Goal: Complete application form

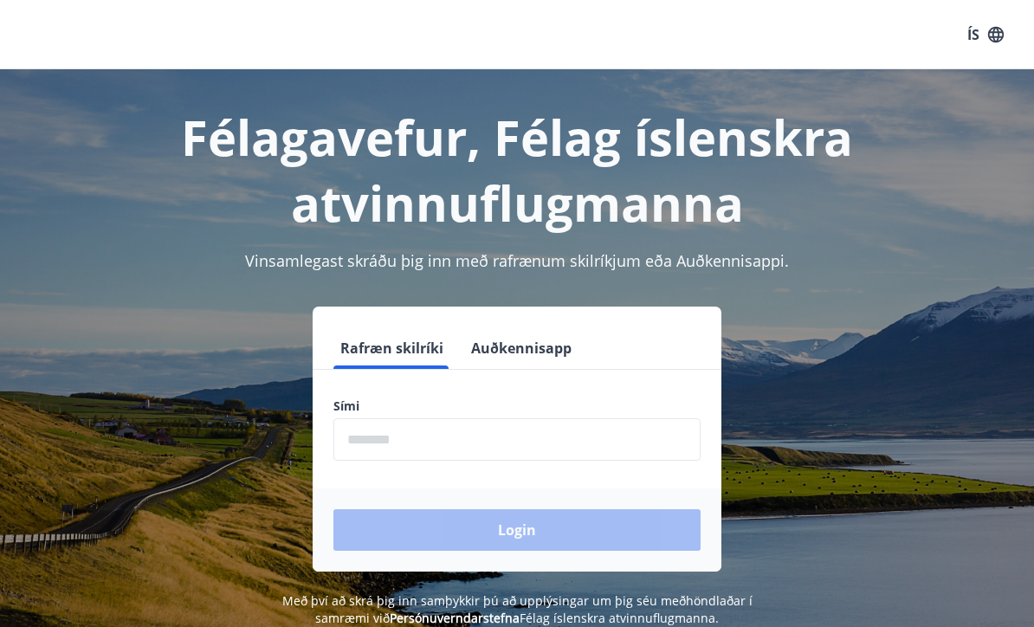
click at [590, 458] on input "phone" at bounding box center [516, 439] width 367 height 42
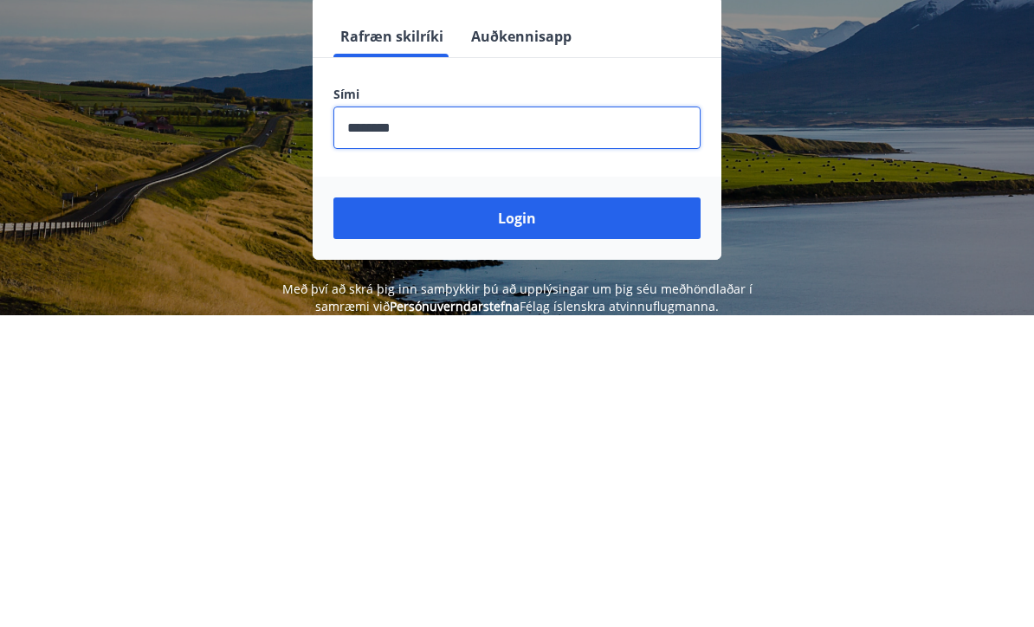
type input "********"
click at [565, 509] on button "Login" at bounding box center [516, 530] width 367 height 42
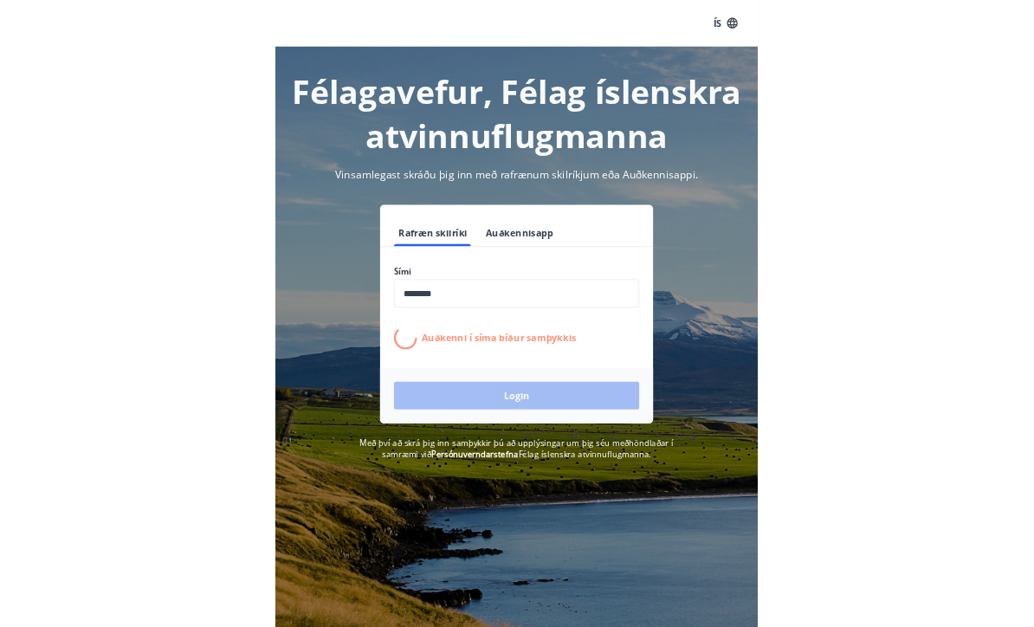
scroll to position [272, 0]
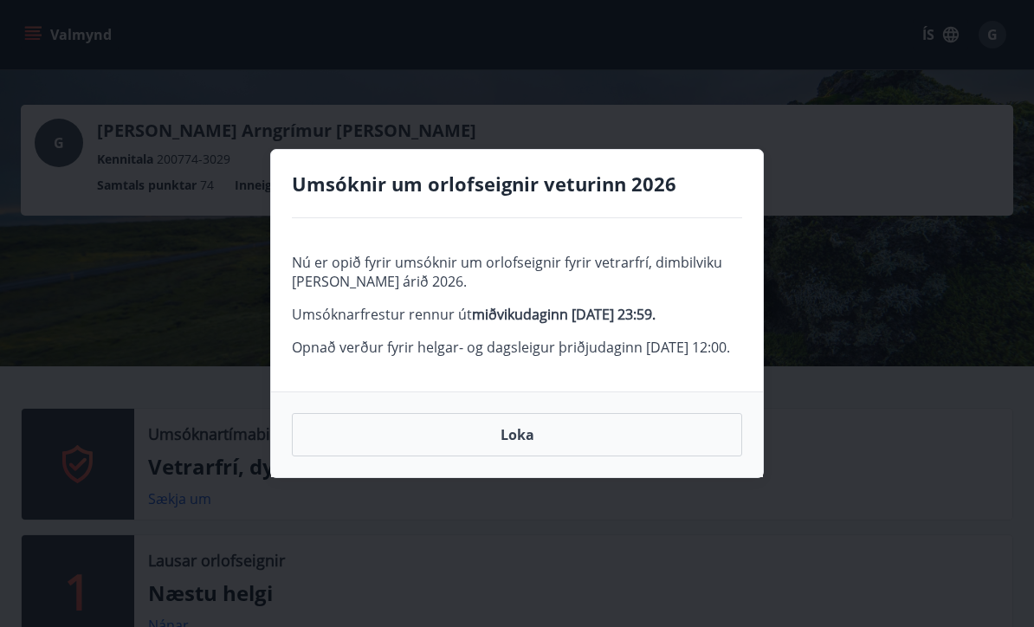
click at [567, 456] on button "Loka" at bounding box center [517, 434] width 450 height 43
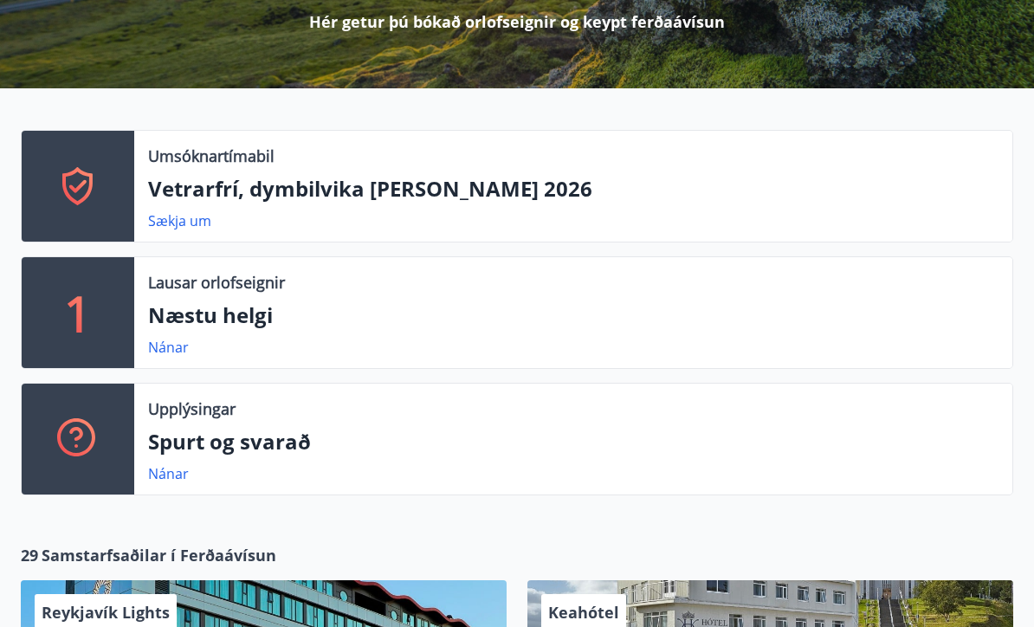
scroll to position [279, 0]
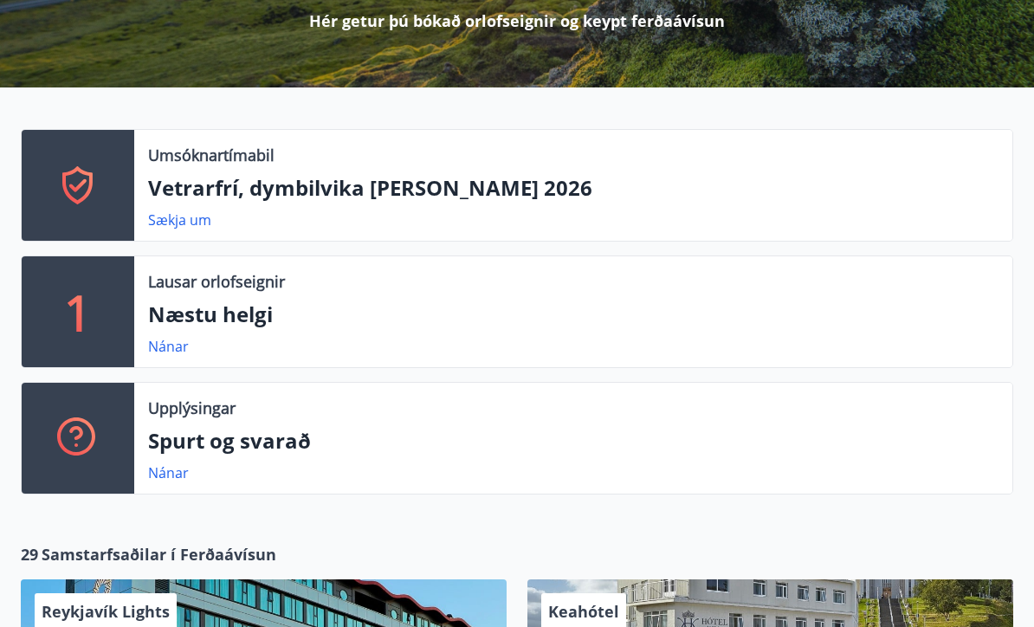
click at [159, 349] on link "Nánar" at bounding box center [168, 346] width 41 height 19
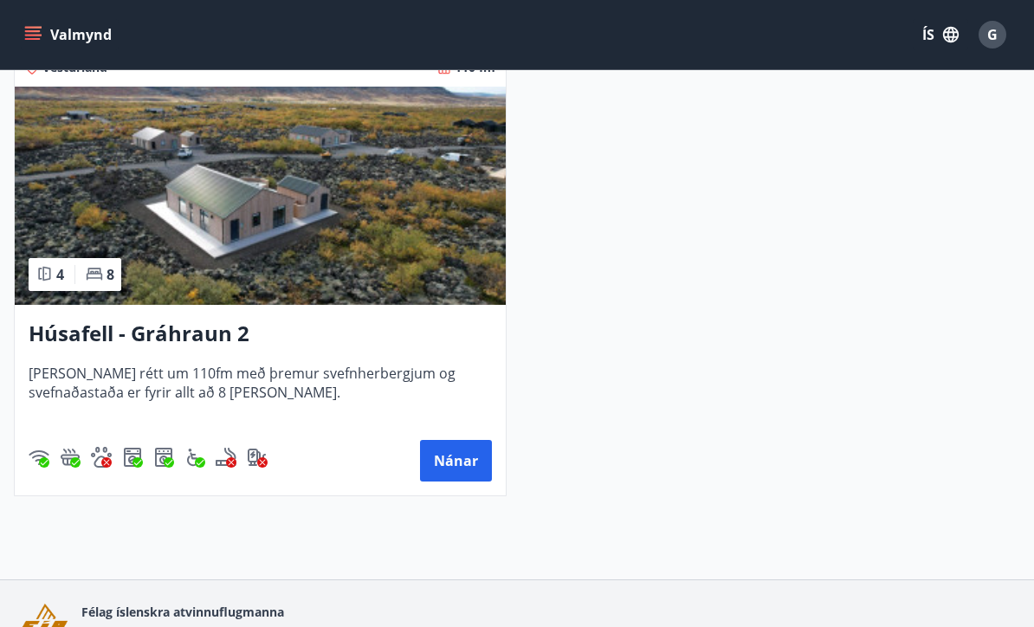
scroll to position [418, 0]
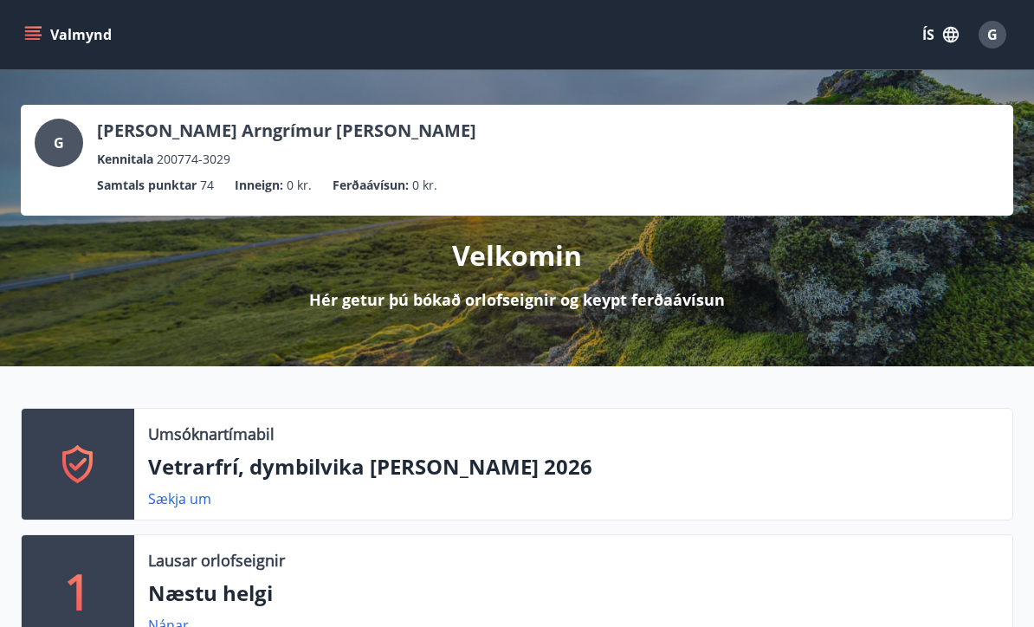
click at [34, 37] on icon "menu" at bounding box center [32, 34] width 17 height 17
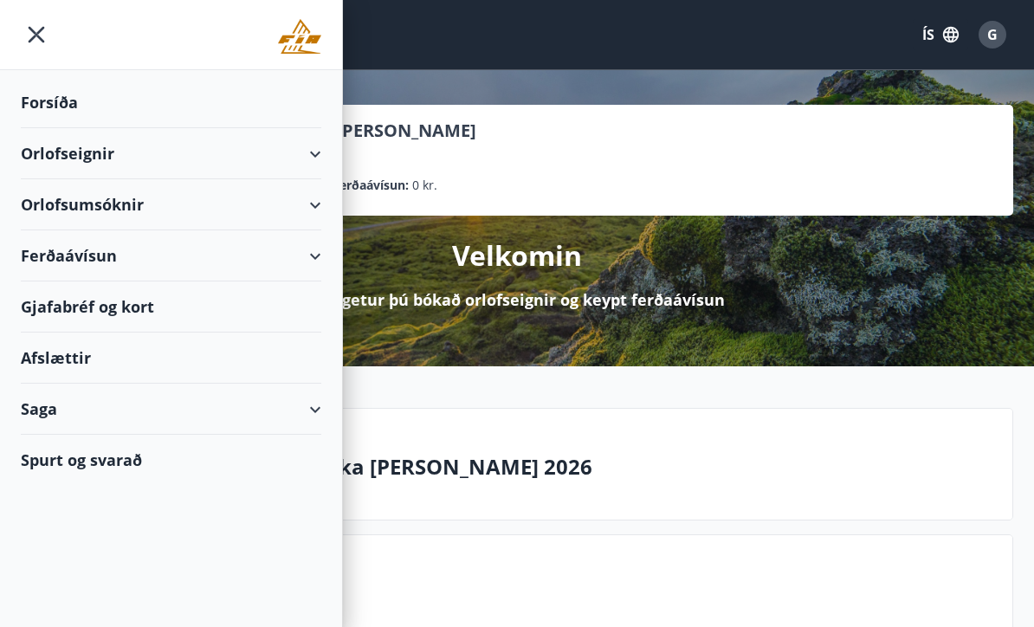
click at [317, 149] on div "Orlofseignir" at bounding box center [171, 153] width 300 height 51
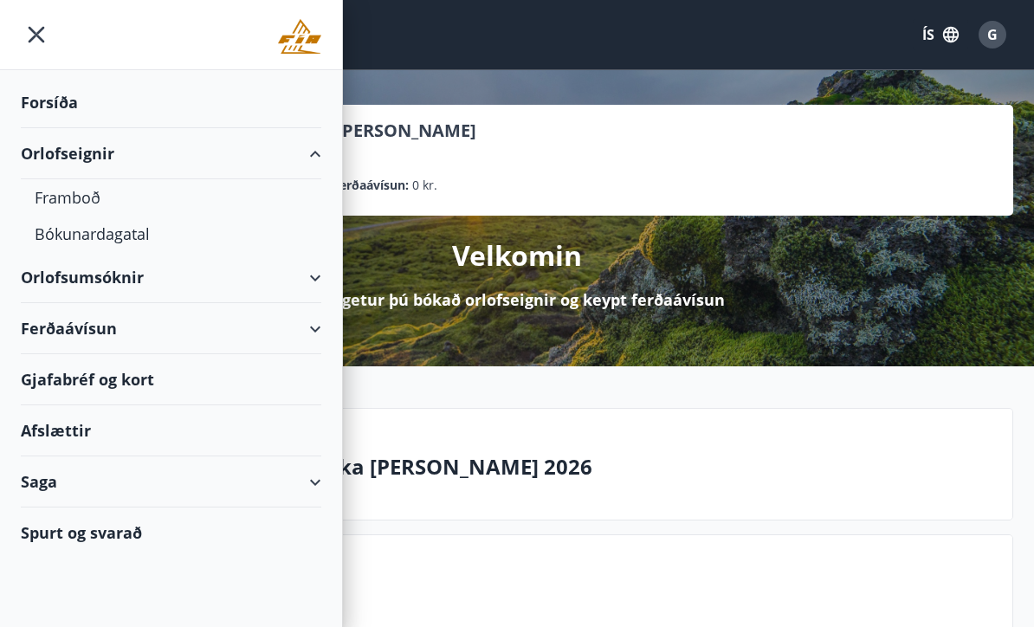
click at [55, 237] on div "Bókunardagatal" at bounding box center [171, 234] width 273 height 36
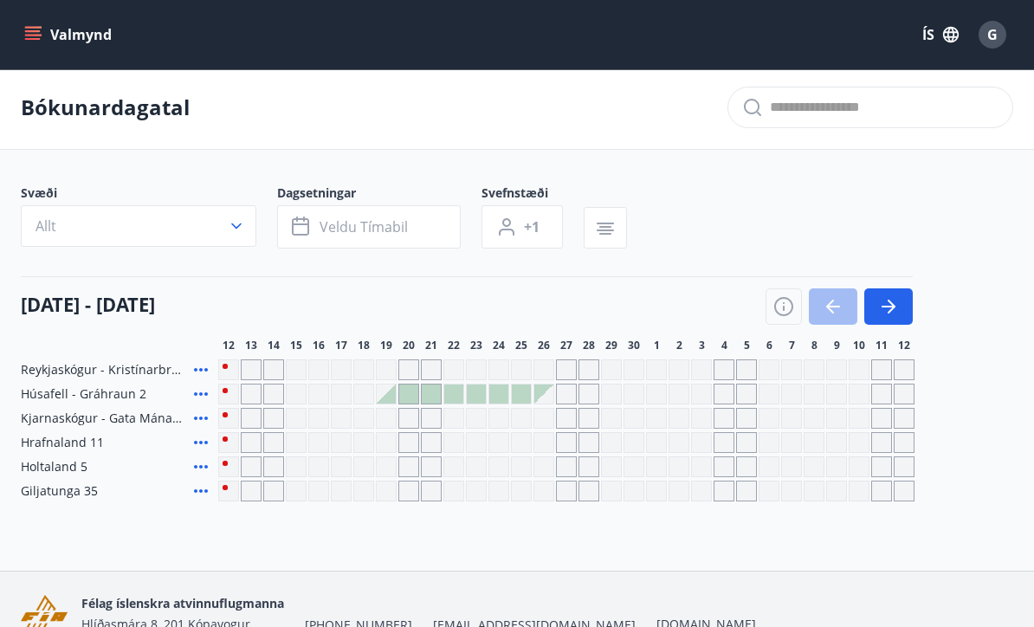
scroll to position [38, 0]
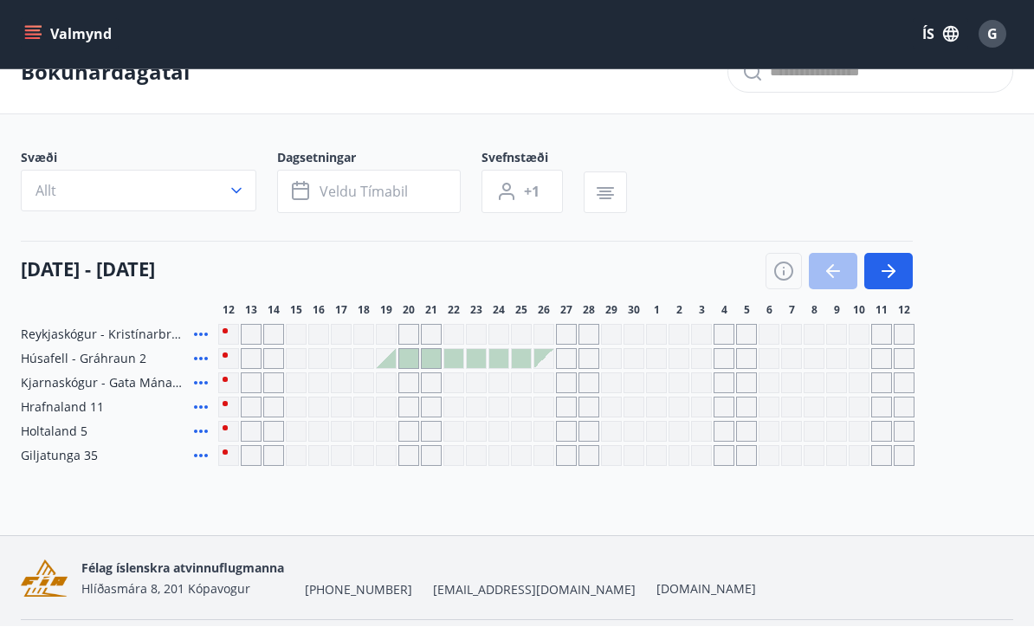
click at [897, 282] on button "button" at bounding box center [888, 272] width 48 height 36
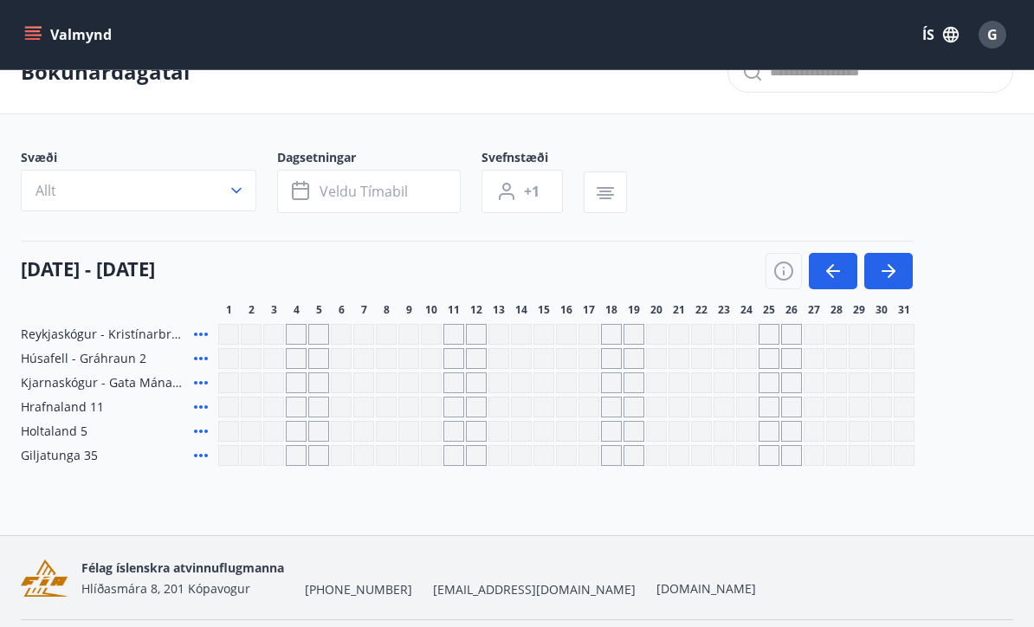
click at [896, 275] on icon "button" at bounding box center [888, 271] width 21 height 21
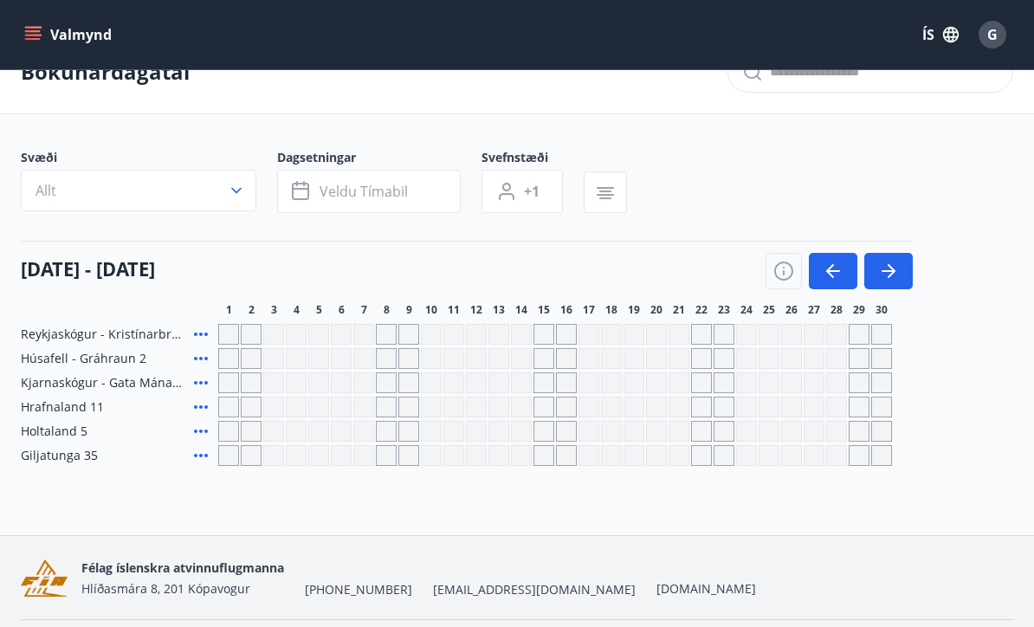
click at [900, 271] on button "button" at bounding box center [888, 271] width 48 height 36
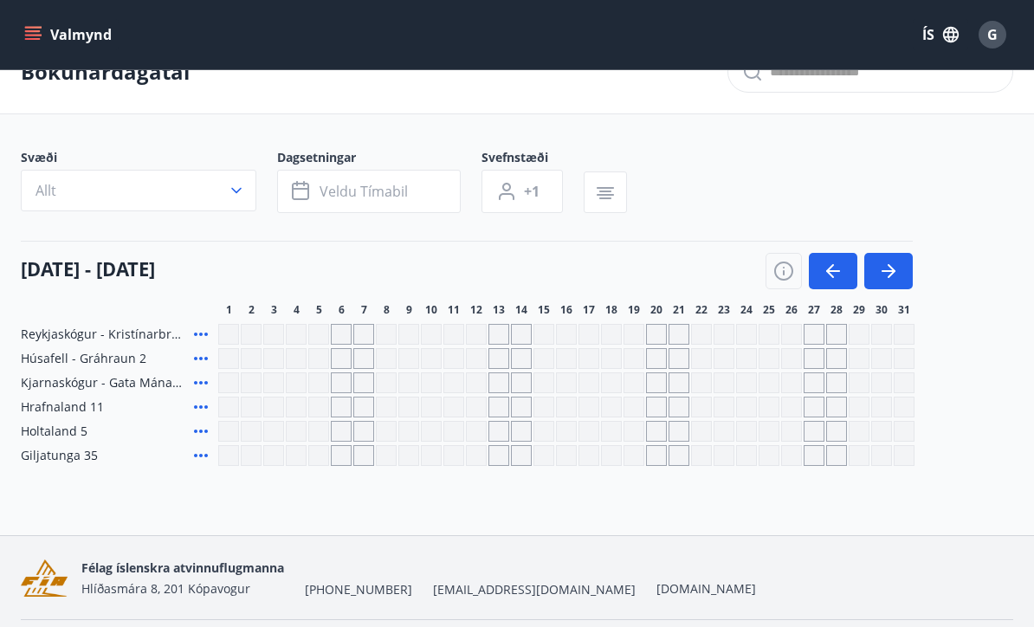
click at [836, 278] on icon "button" at bounding box center [833, 271] width 21 height 21
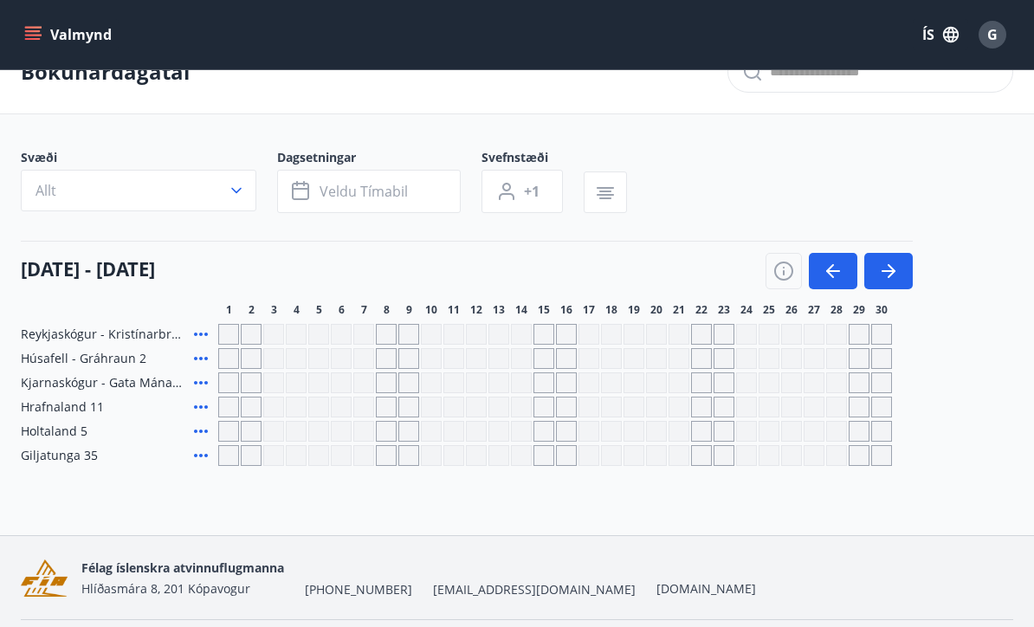
click at [842, 278] on icon "button" at bounding box center [833, 271] width 21 height 21
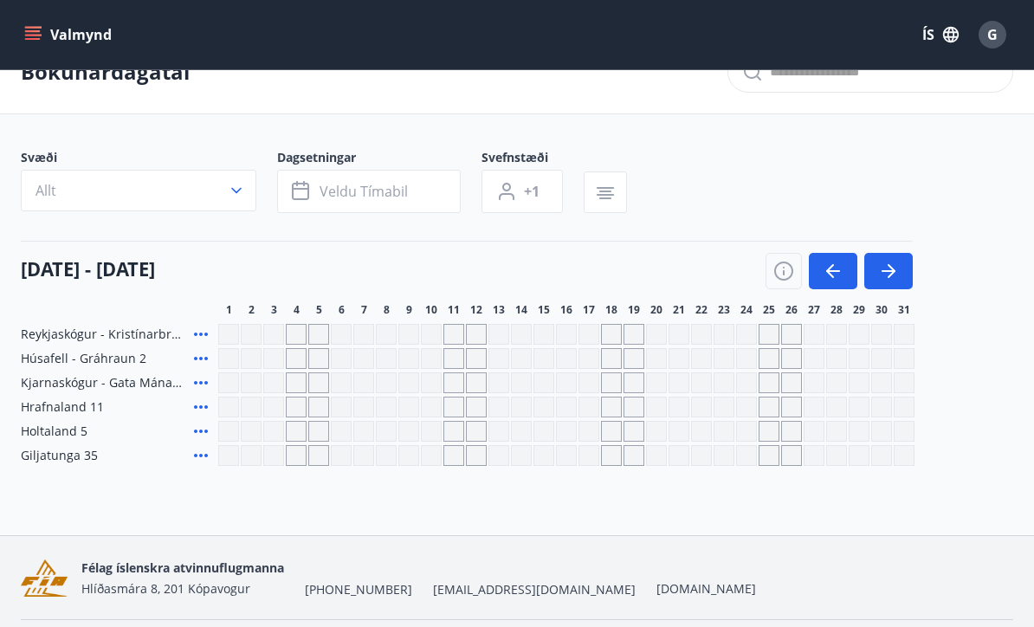
scroll to position [0, 0]
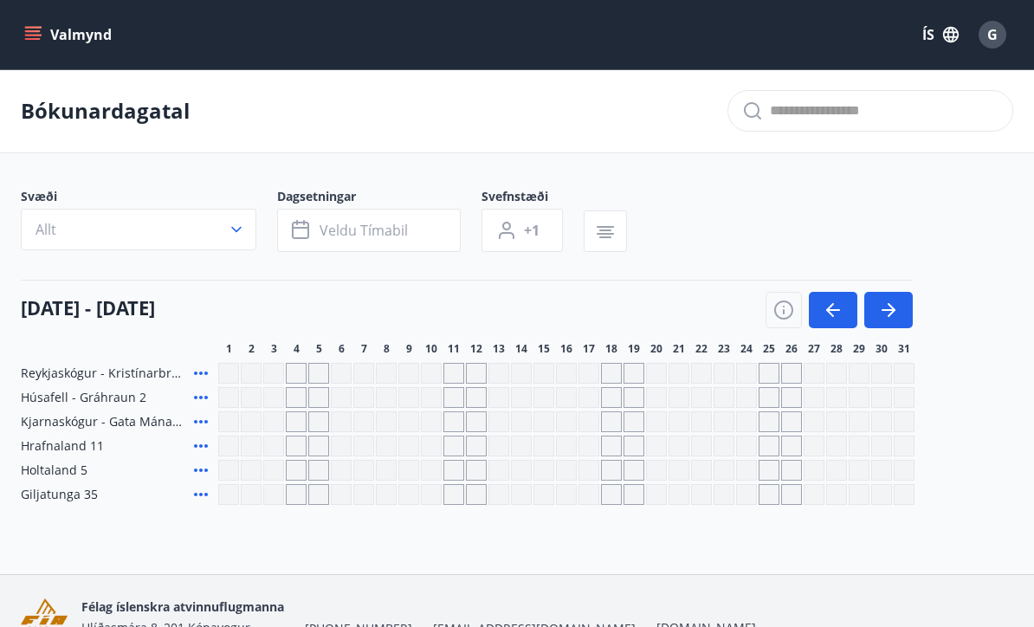
click at [33, 34] on icon "menu" at bounding box center [32, 34] width 17 height 17
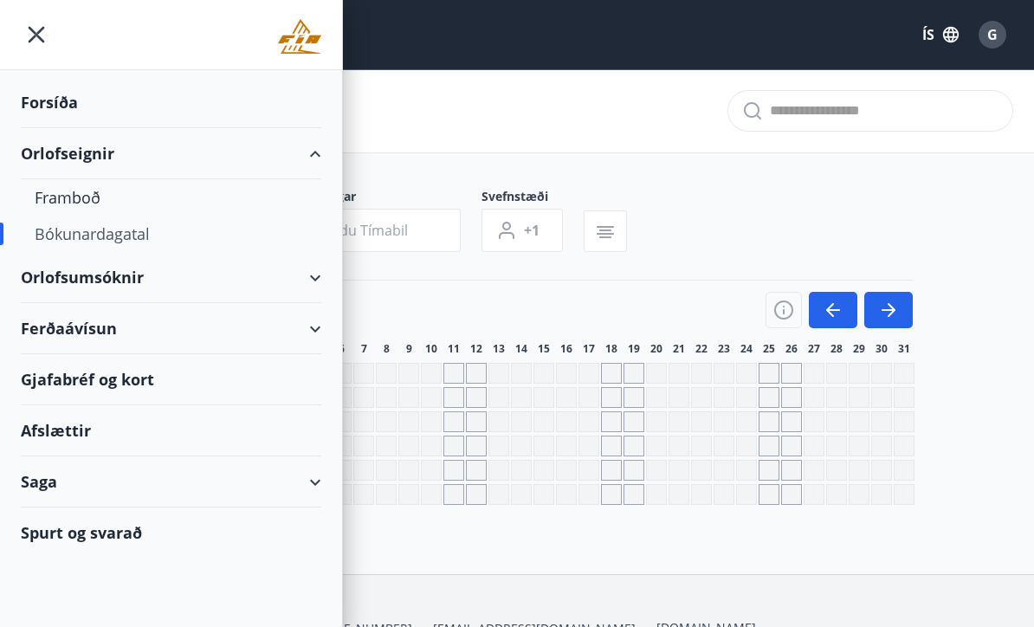
click at [319, 487] on div "Saga" at bounding box center [171, 481] width 300 height 51
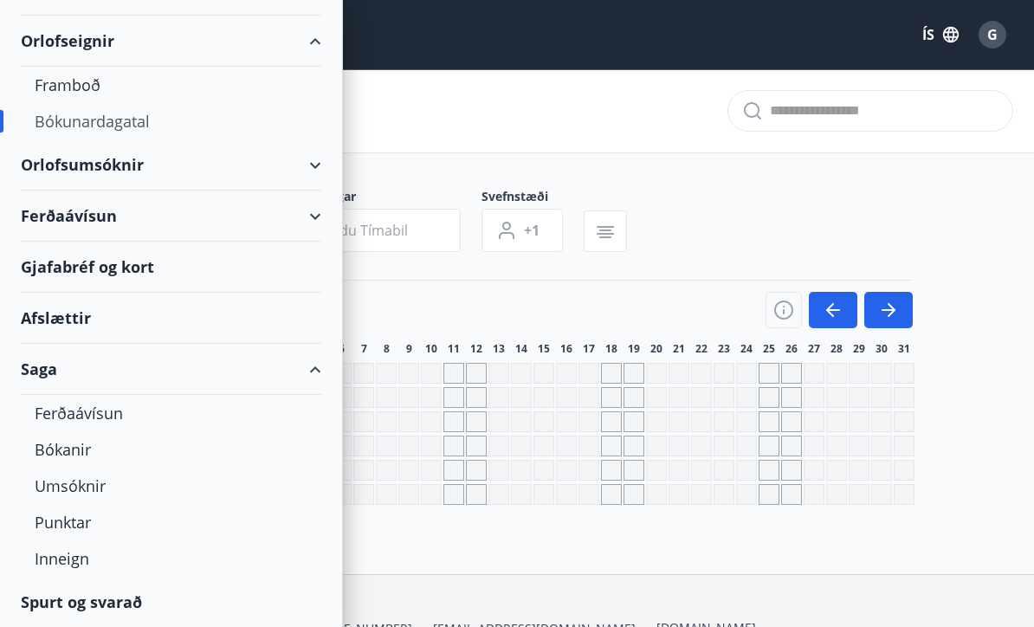
scroll to position [113, 0]
click at [63, 419] on div "Ferðaávísun" at bounding box center [171, 413] width 273 height 36
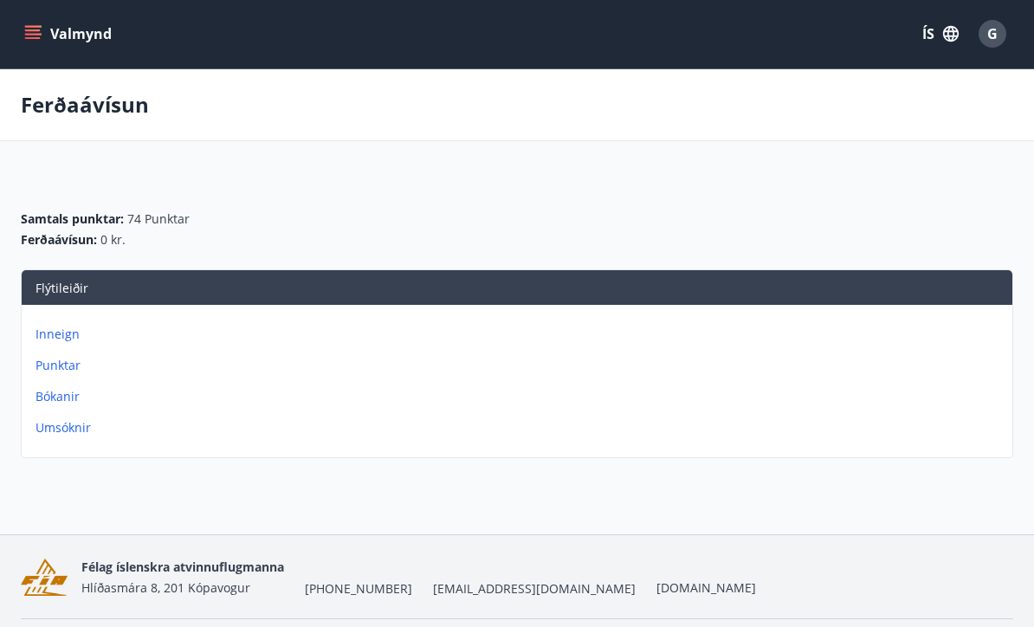
scroll to position [3, 0]
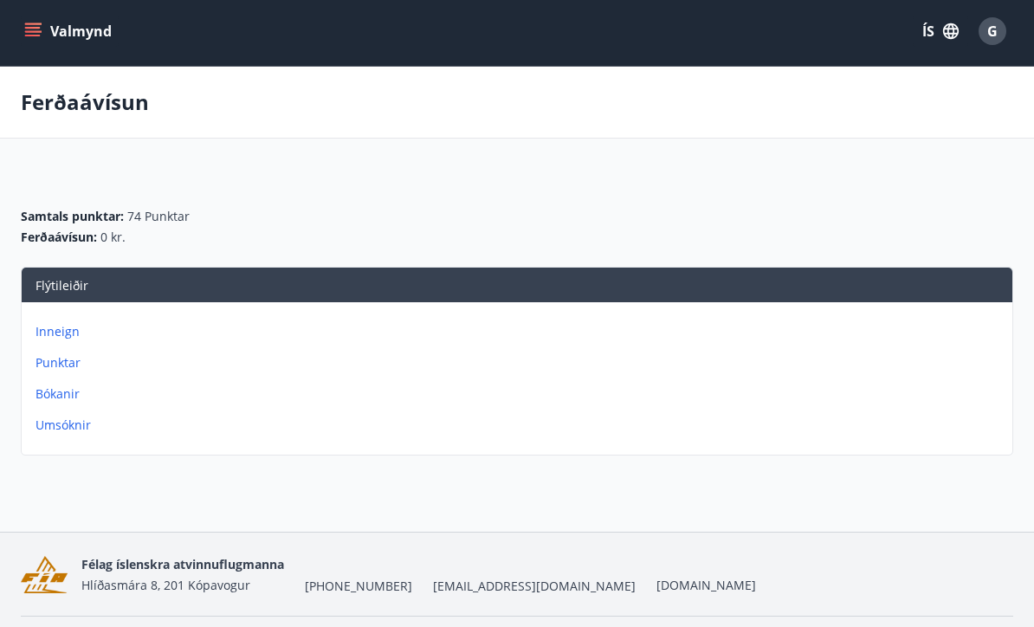
click at [52, 324] on p "Inneign" at bounding box center [520, 332] width 970 height 17
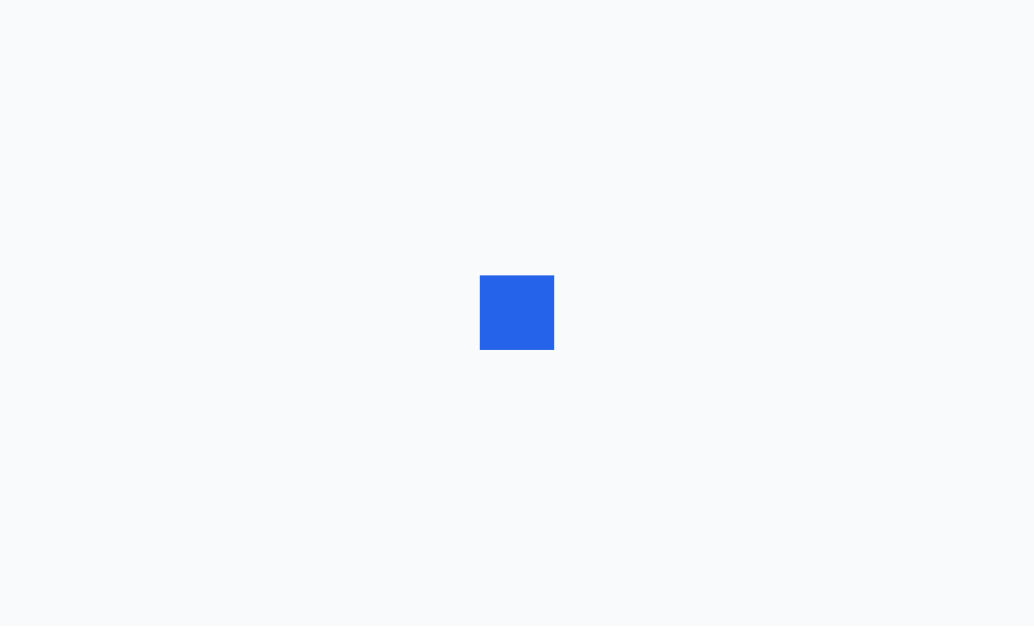
scroll to position [1, 0]
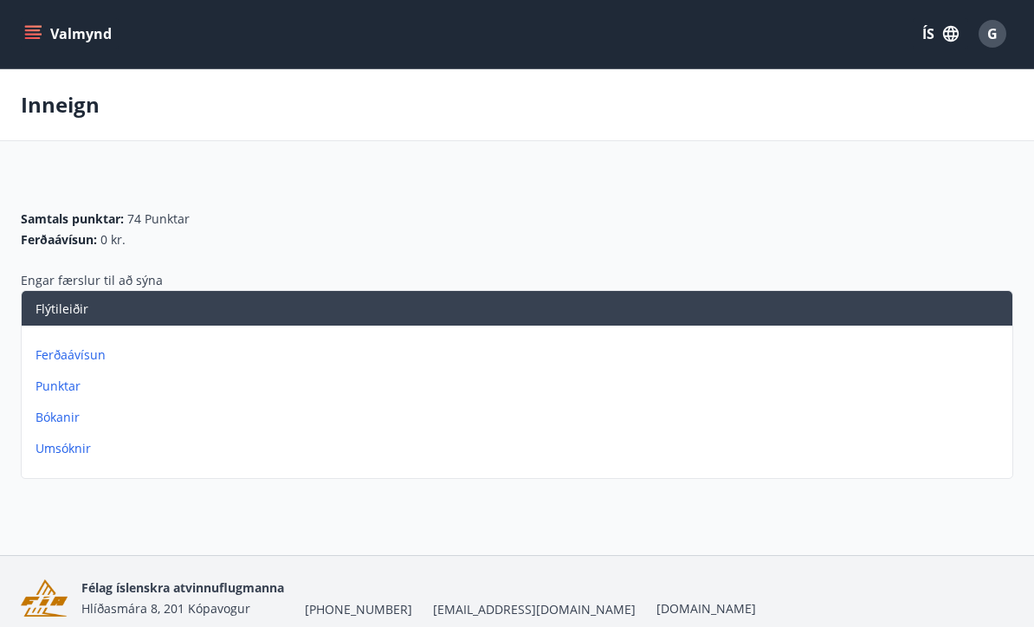
click at [50, 390] on p "Punktar" at bounding box center [520, 386] width 970 height 17
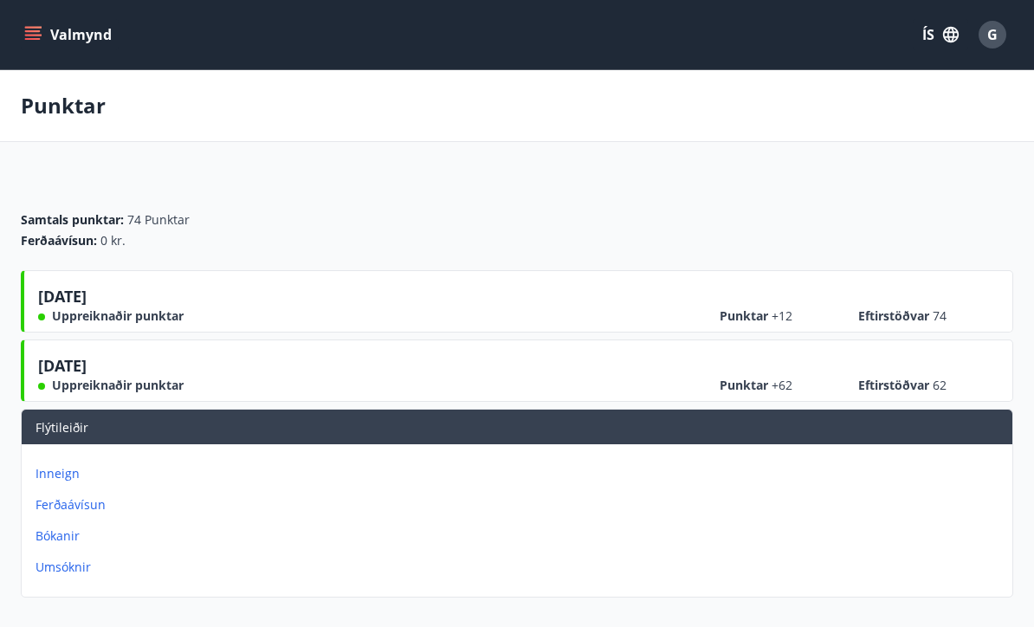
click at [33, 34] on icon "menu" at bounding box center [32, 34] width 17 height 17
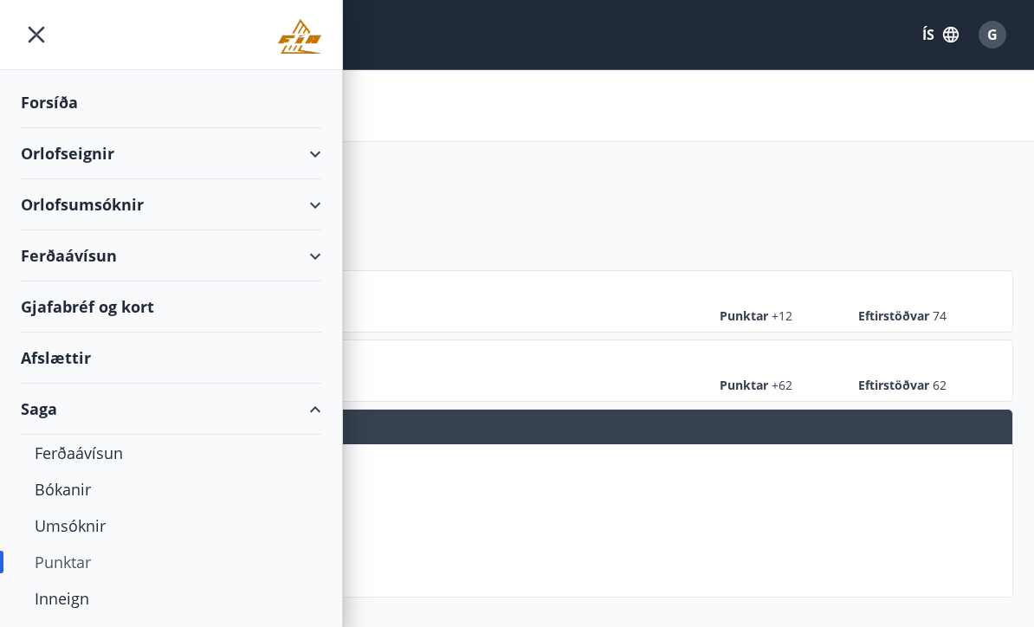
click at [55, 207] on div "Orlofsumsóknir" at bounding box center [171, 204] width 300 height 51
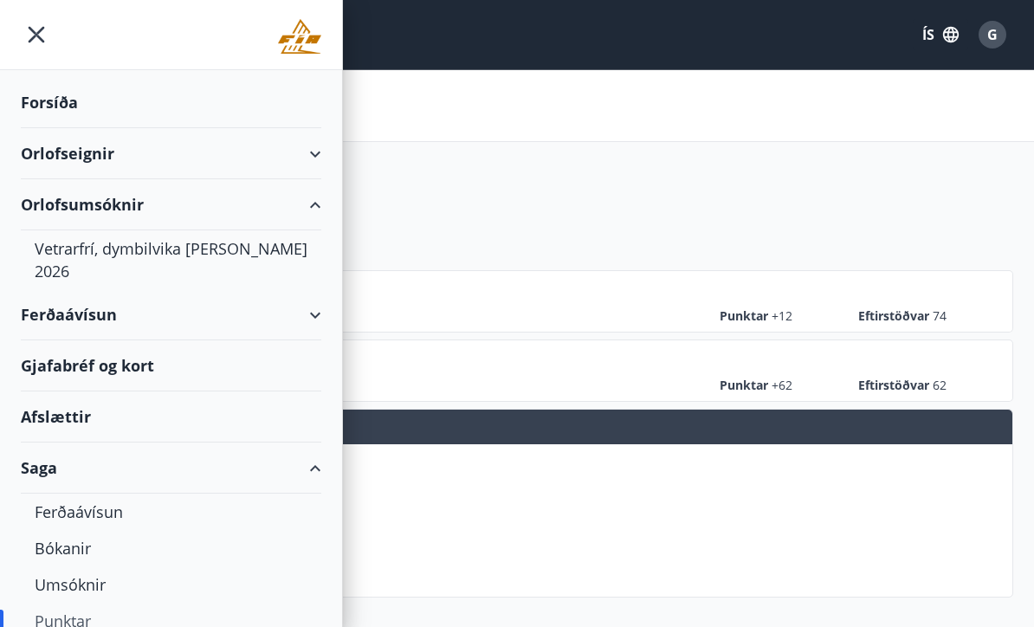
click at [63, 252] on div "Vetrarfrí, dymbilvika [PERSON_NAME] 2026" at bounding box center [171, 259] width 273 height 59
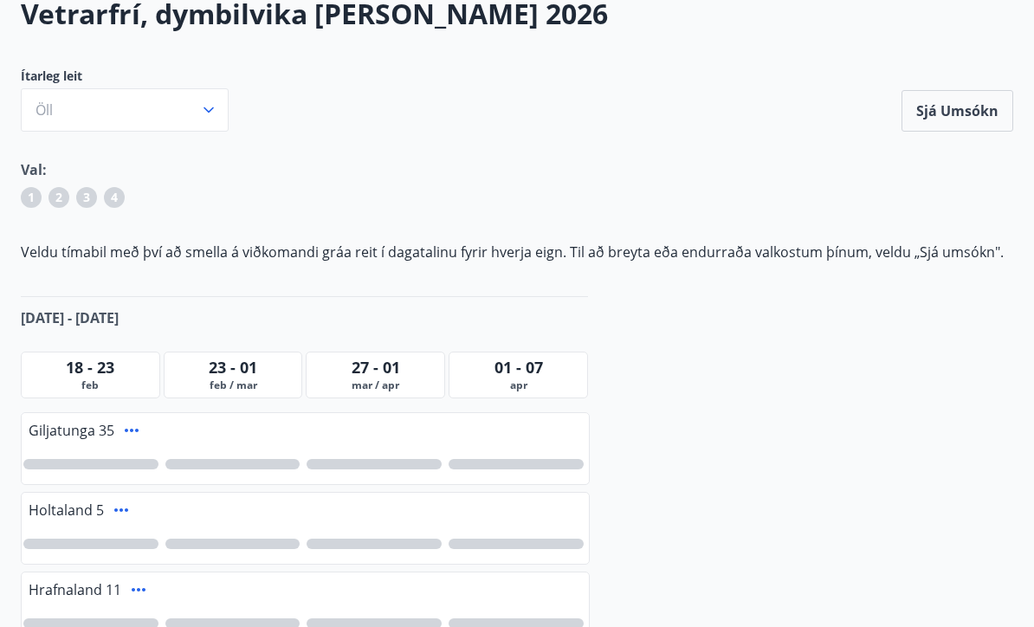
scroll to position [89, 0]
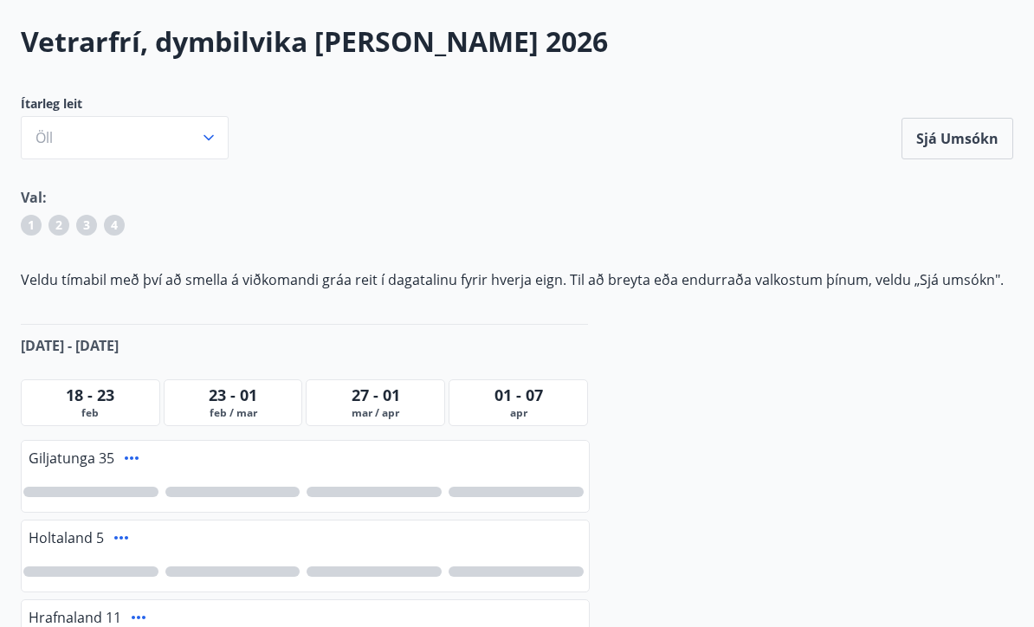
click at [59, 223] on span "2" at bounding box center [58, 224] width 7 height 17
click at [53, 225] on div "2" at bounding box center [58, 225] width 21 height 21
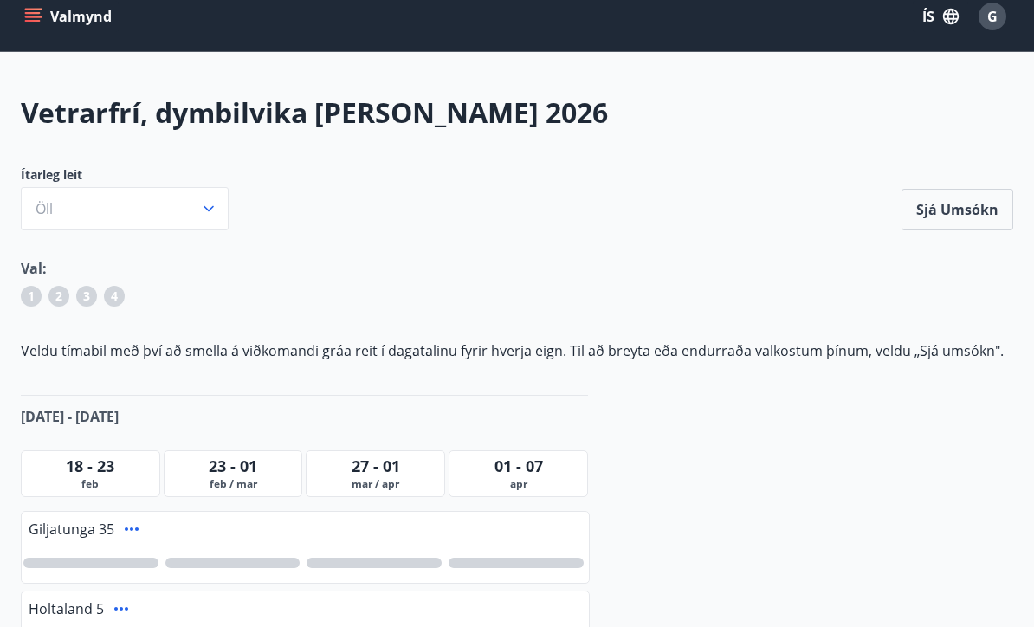
scroll to position [0, 0]
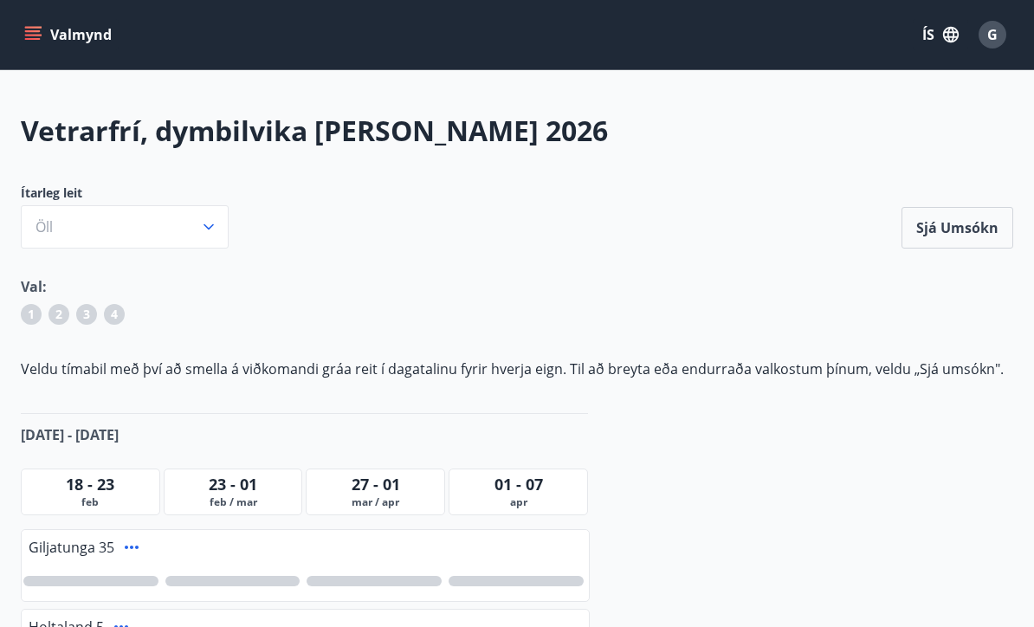
click at [36, 38] on icon "menu" at bounding box center [33, 39] width 16 height 2
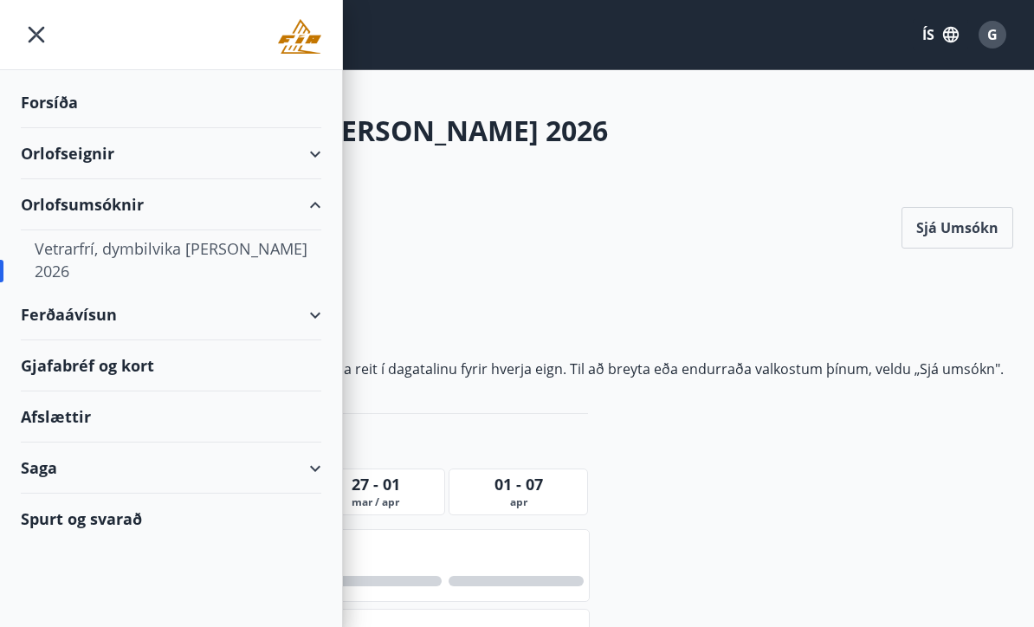
click at [43, 100] on div "Forsíða" at bounding box center [171, 102] width 300 height 51
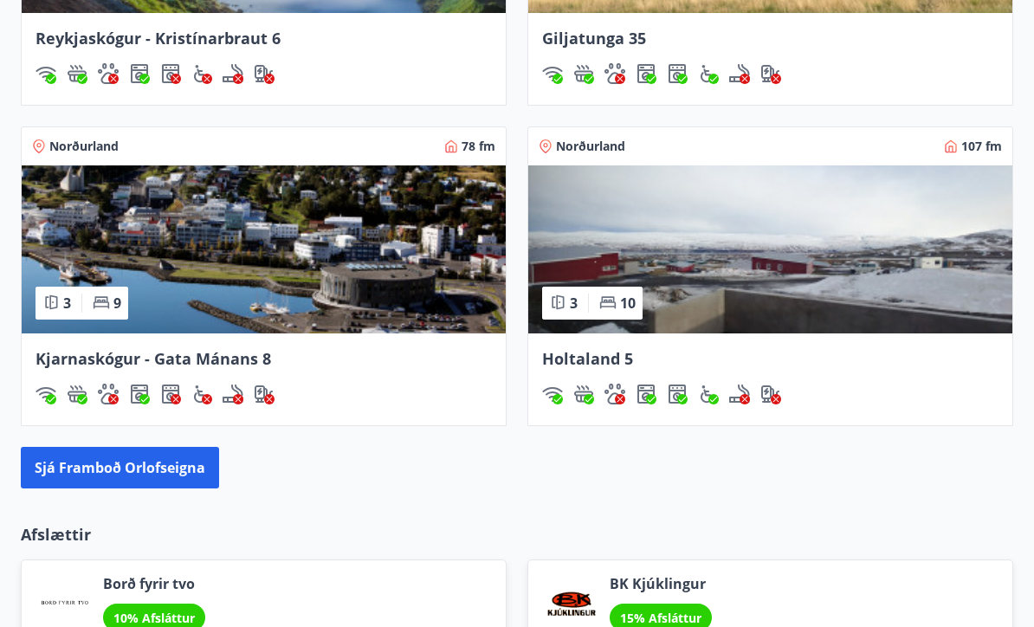
scroll to position [1586, 0]
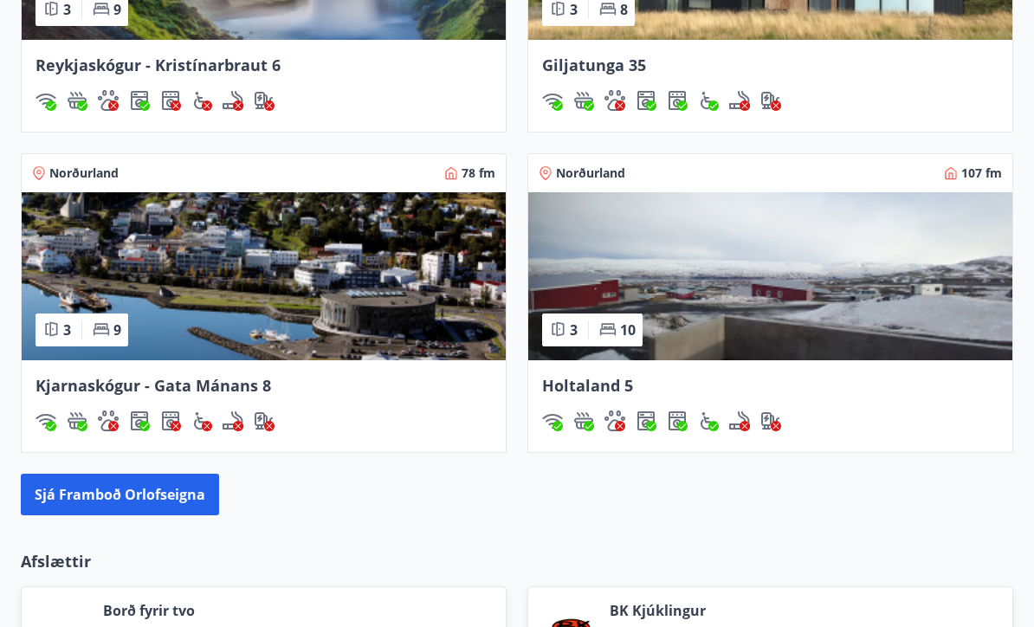
click at [796, 300] on img at bounding box center [770, 276] width 484 height 168
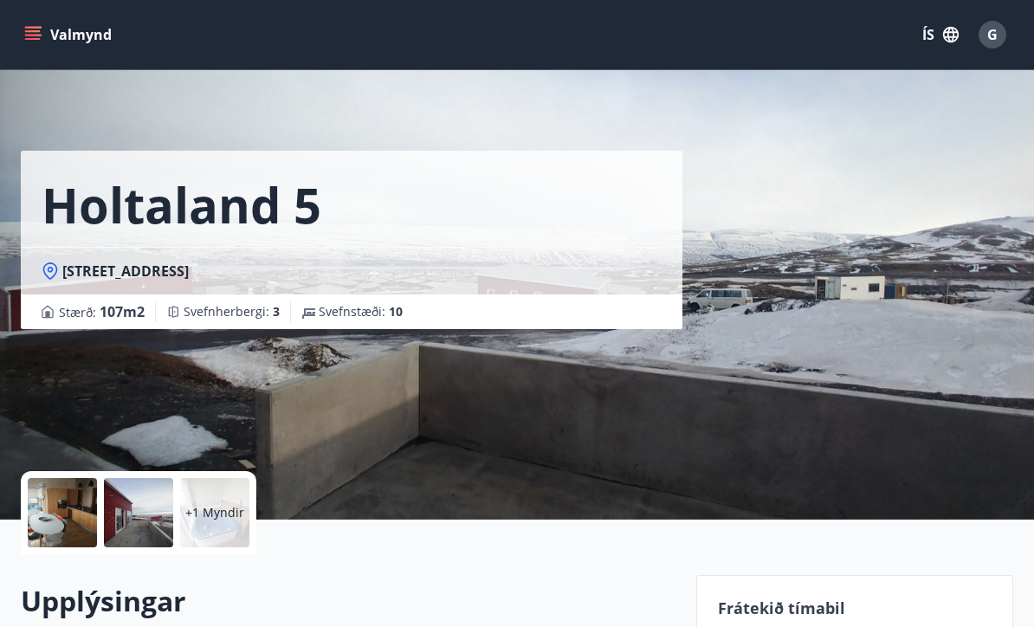
click at [42, 40] on button "Valmynd" at bounding box center [70, 34] width 98 height 31
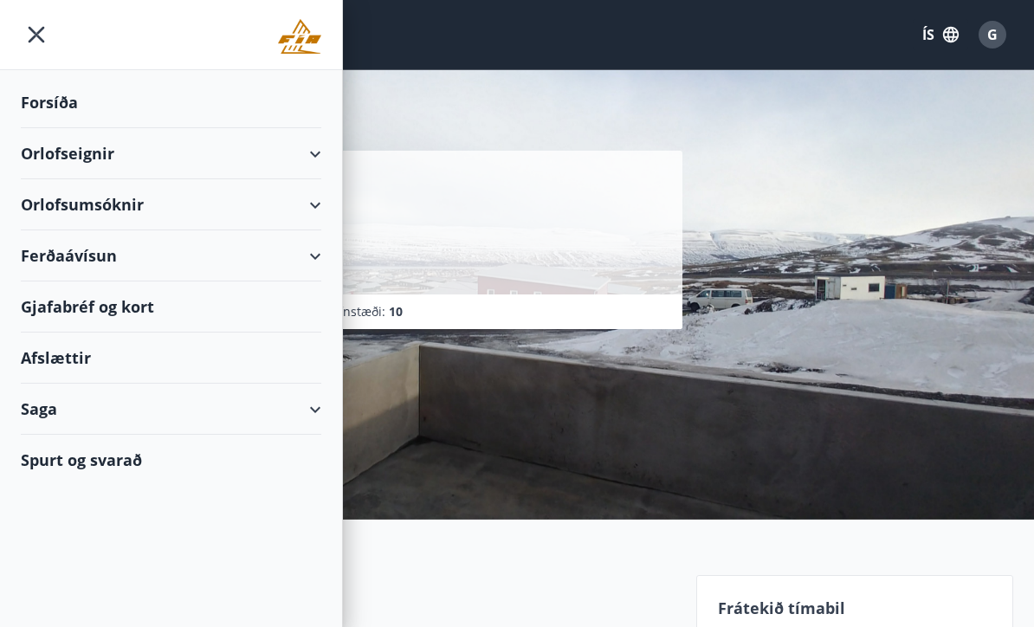
click at [317, 151] on div "Orlofseignir" at bounding box center [171, 153] width 300 height 51
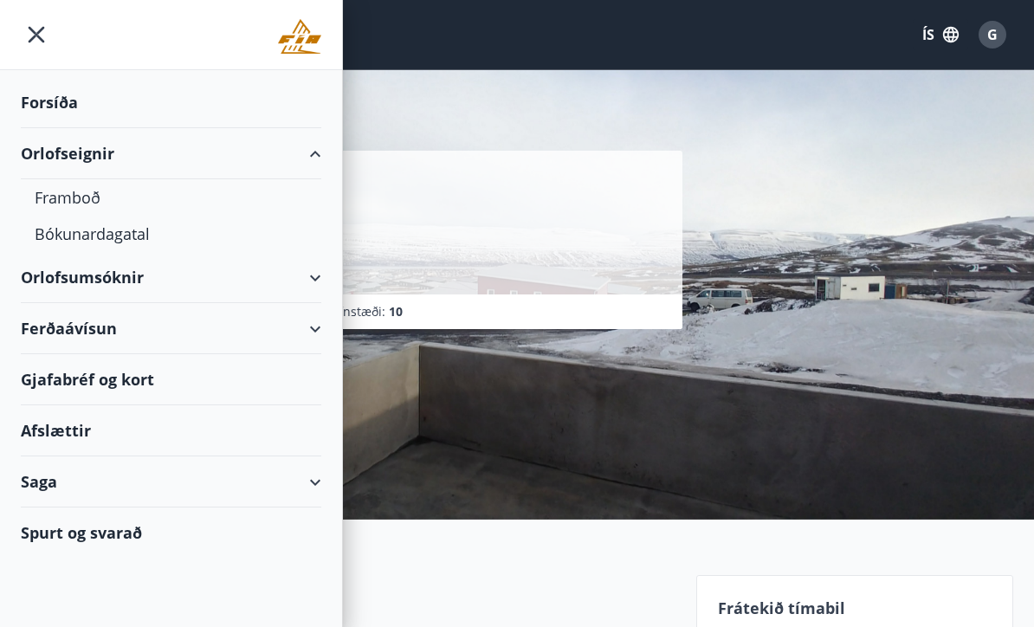
click at [57, 242] on div "Bókunardagatal" at bounding box center [171, 234] width 273 height 36
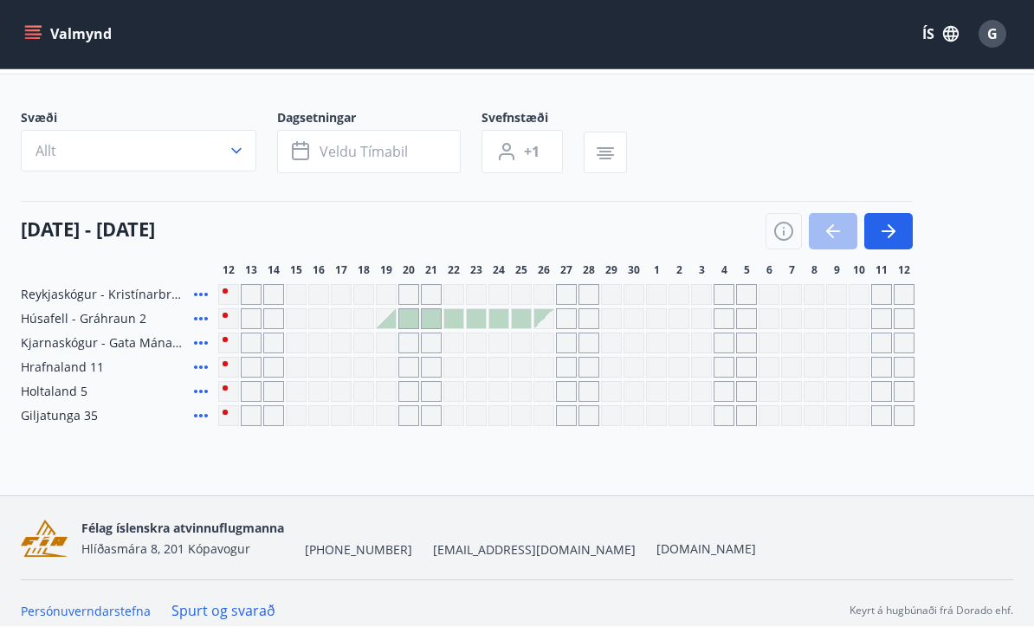
scroll to position [93, 0]
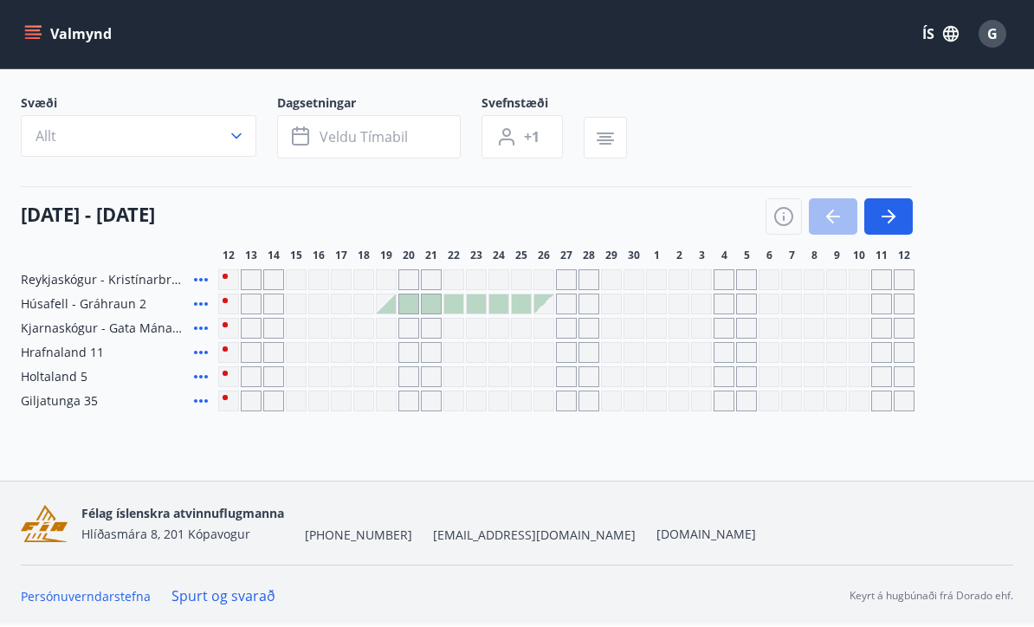
click at [779, 219] on icon "button" at bounding box center [783, 217] width 21 height 21
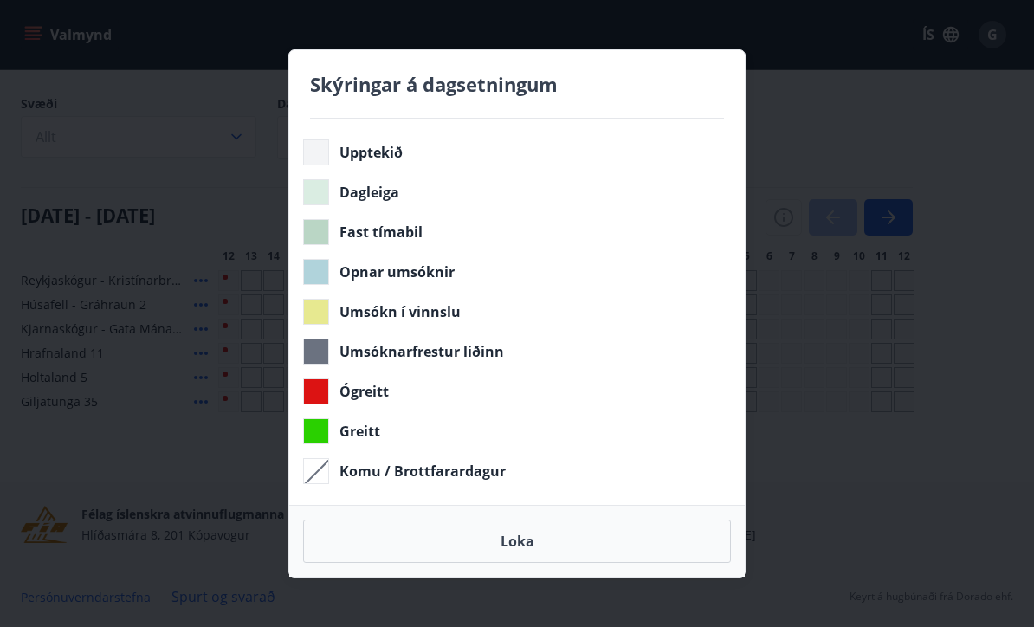
click at [987, 106] on div "Skýringar á dagsetningum Upptekið Dagleiga Fast tímabil Opnar umsóknir Umsókn í…" at bounding box center [517, 313] width 1034 height 627
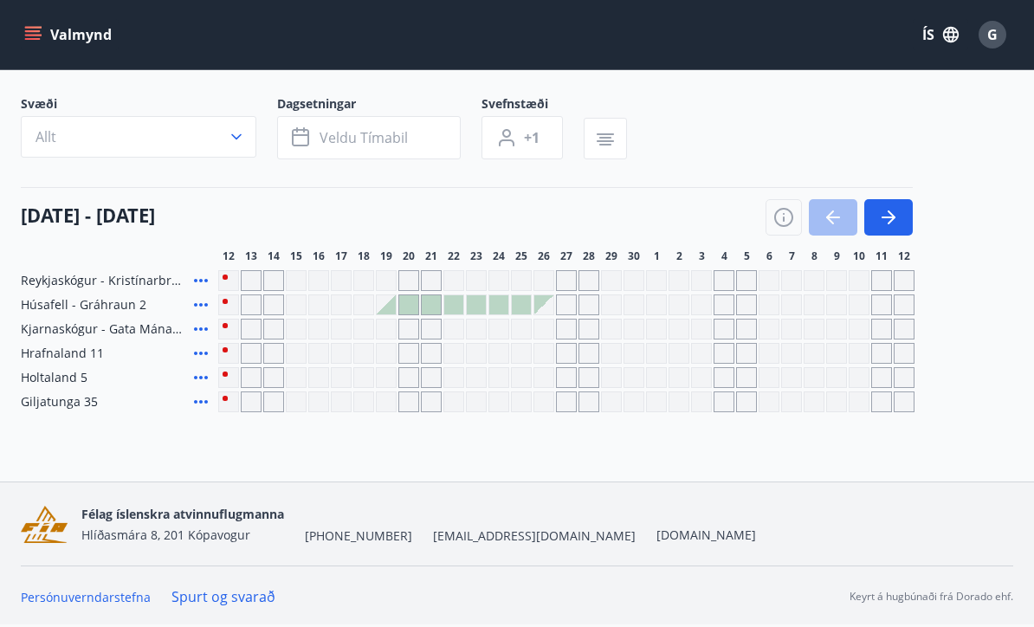
click at [387, 308] on div at bounding box center [386, 304] width 19 height 19
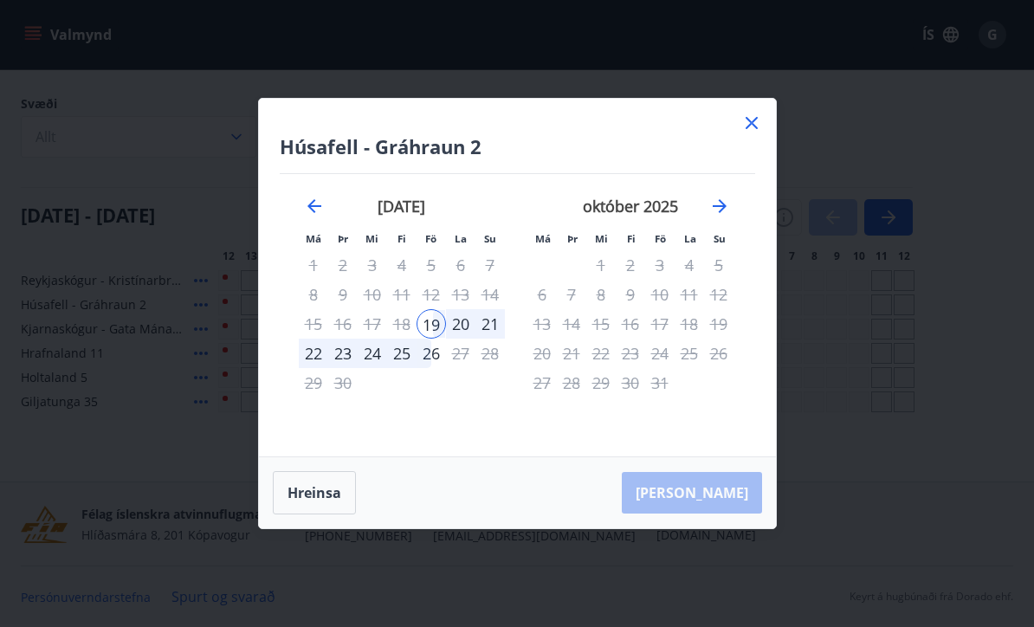
click at [716, 216] on icon "Move forward to switch to the next month." at bounding box center [719, 206] width 21 height 21
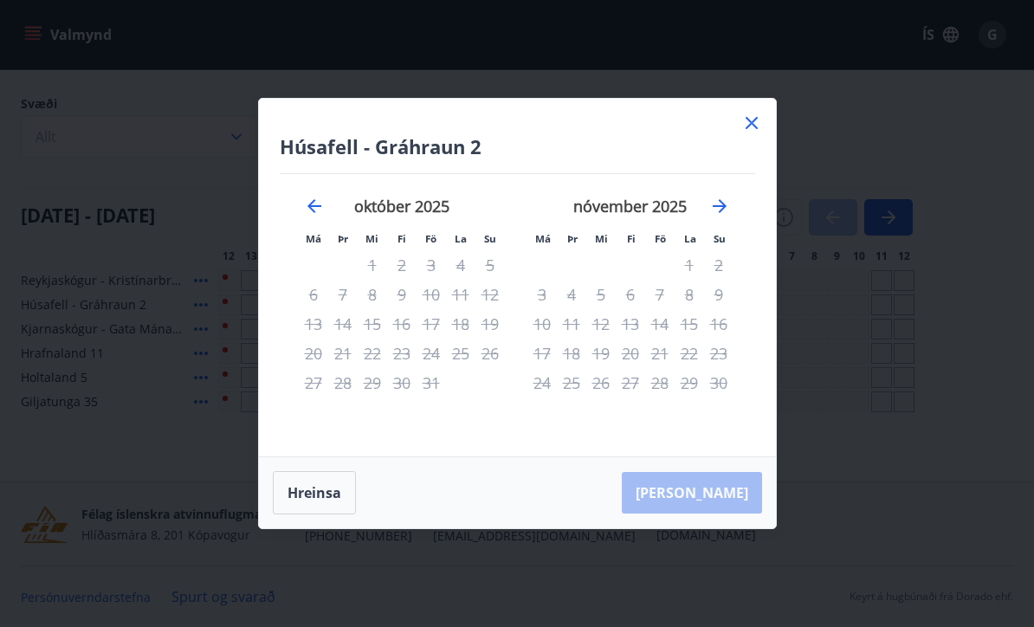
click at [719, 210] on icon "Move forward to switch to the next month." at bounding box center [719, 206] width 21 height 21
click at [720, 210] on icon "Move forward to switch to the next month." at bounding box center [720, 206] width 14 height 14
click at [719, 209] on icon "Move forward to switch to the next month." at bounding box center [719, 206] width 21 height 21
click at [715, 212] on icon "Move forward to switch to the next month." at bounding box center [719, 206] width 21 height 21
click at [723, 210] on icon "Move forward to switch to the next month." at bounding box center [719, 206] width 21 height 21
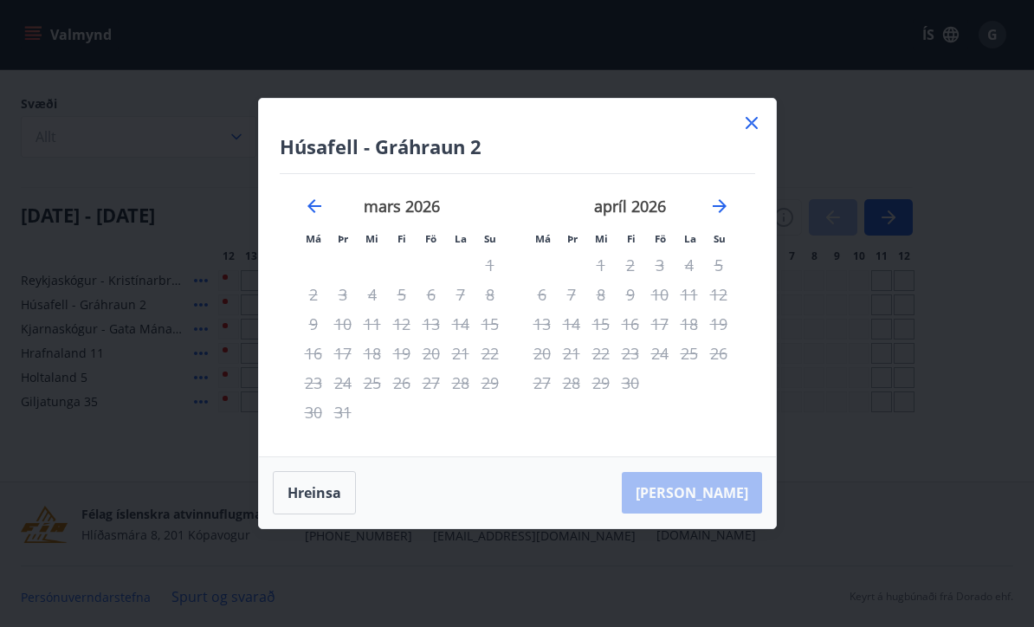
click at [720, 209] on icon "Move forward to switch to the next month." at bounding box center [719, 206] width 21 height 21
click at [719, 208] on icon "Move forward to switch to the next month." at bounding box center [719, 206] width 21 height 21
click at [717, 216] on icon "Move forward to switch to the next month." at bounding box center [719, 206] width 21 height 21
click at [717, 209] on icon "Move forward to switch to the next month." at bounding box center [719, 206] width 21 height 21
click at [720, 212] on icon "Move forward to switch to the next month." at bounding box center [719, 206] width 21 height 21
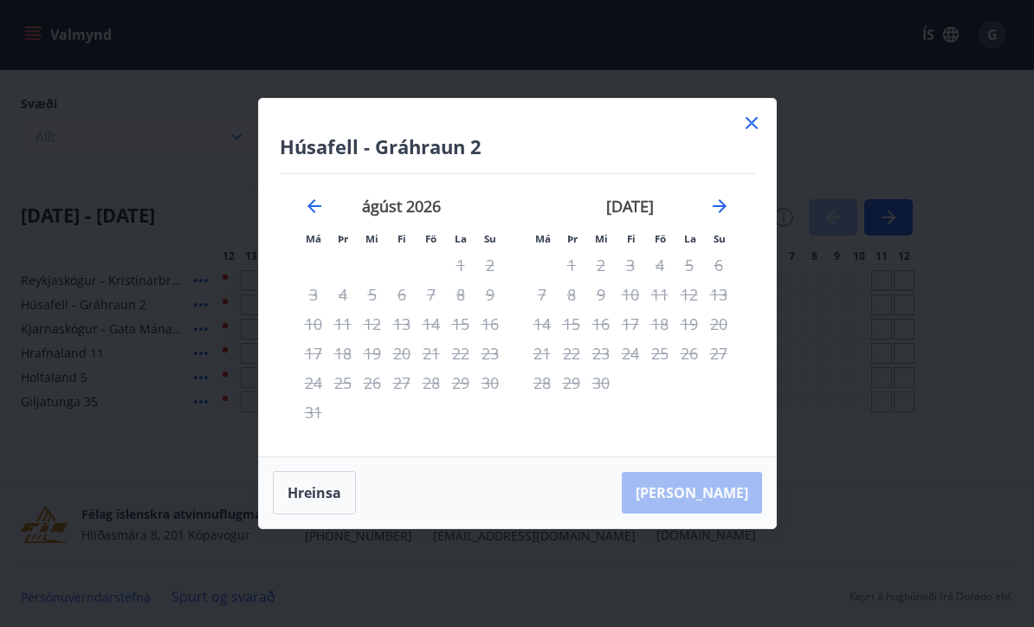
click at [719, 211] on icon "Move forward to switch to the next month." at bounding box center [720, 206] width 14 height 14
click at [727, 201] on icon "Move forward to switch to the next month." at bounding box center [719, 206] width 21 height 21
click at [723, 203] on icon "Move forward to switch to the next month." at bounding box center [720, 206] width 14 height 14
click at [723, 211] on icon "Move forward to switch to the next month." at bounding box center [719, 206] width 21 height 21
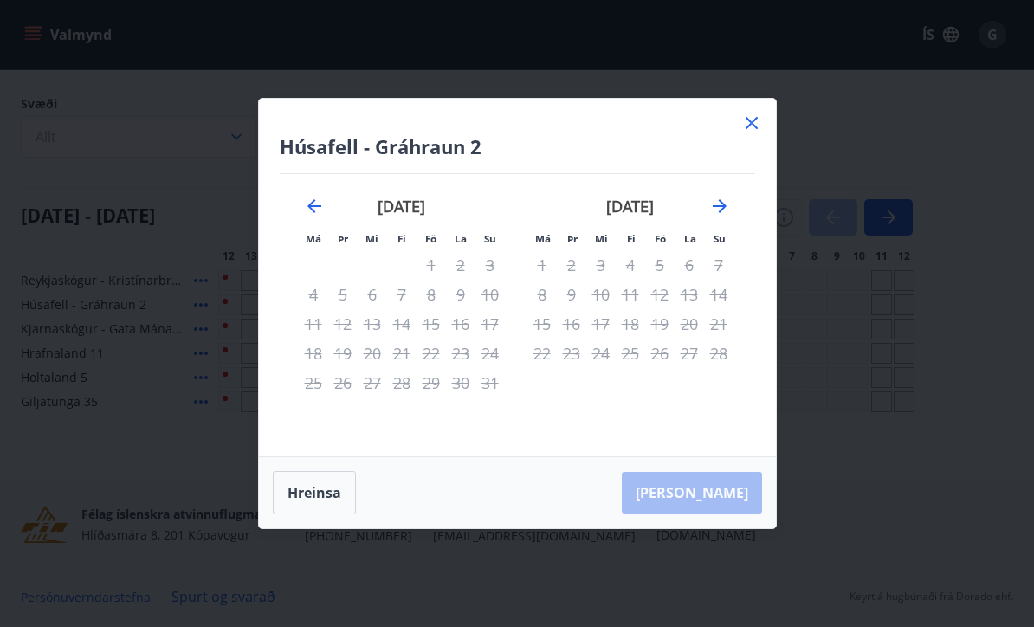
click at [722, 211] on icon "Move forward to switch to the next month." at bounding box center [719, 206] width 21 height 21
click at [752, 126] on icon at bounding box center [751, 123] width 21 height 21
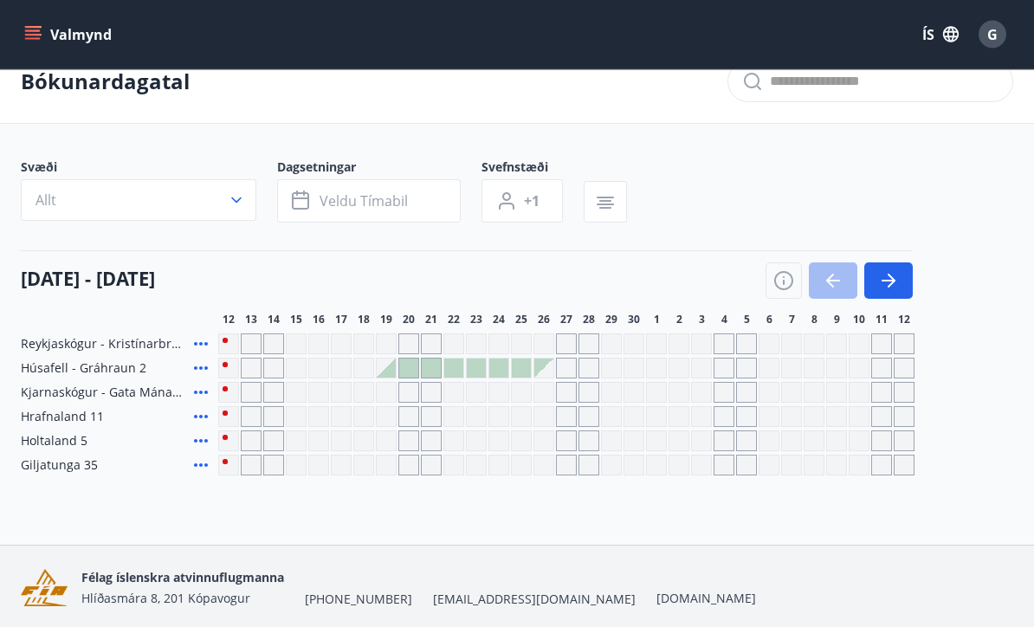
scroll to position [35, 0]
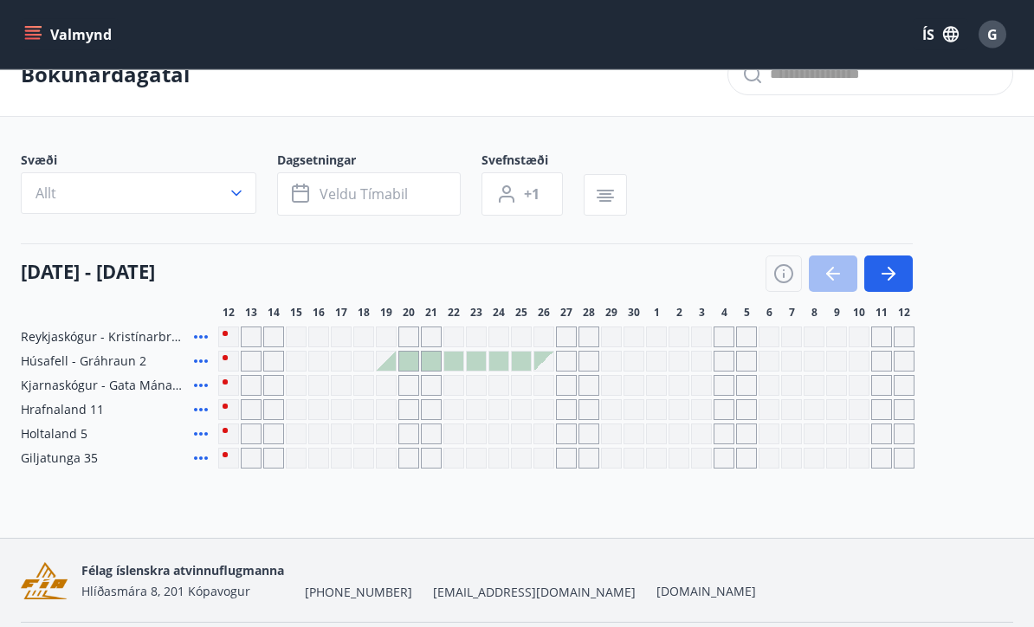
click at [226, 343] on div "Gráir dagar eru ekki bókanlegir" at bounding box center [228, 337] width 21 height 21
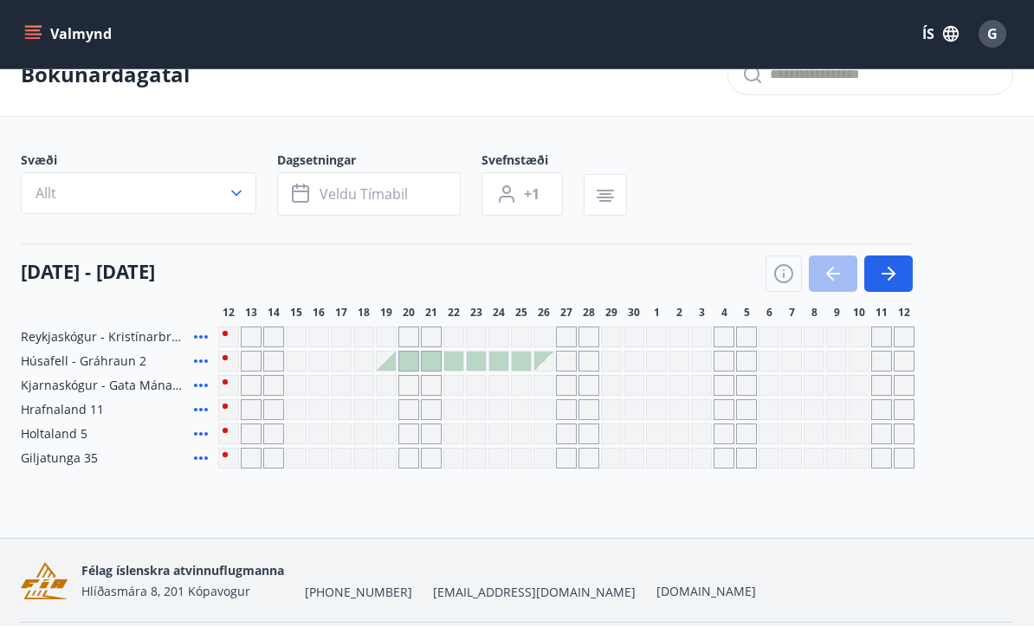
click at [502, 393] on div "Gráir dagar eru ekki bókanlegir" at bounding box center [498, 386] width 21 height 21
click at [710, 539] on div "Félag íslenskra atvinnuflugmanna Hlíðasmára 8, 201 Kópavogur +354 599-1199 fia@…" at bounding box center [517, 580] width 992 height 83
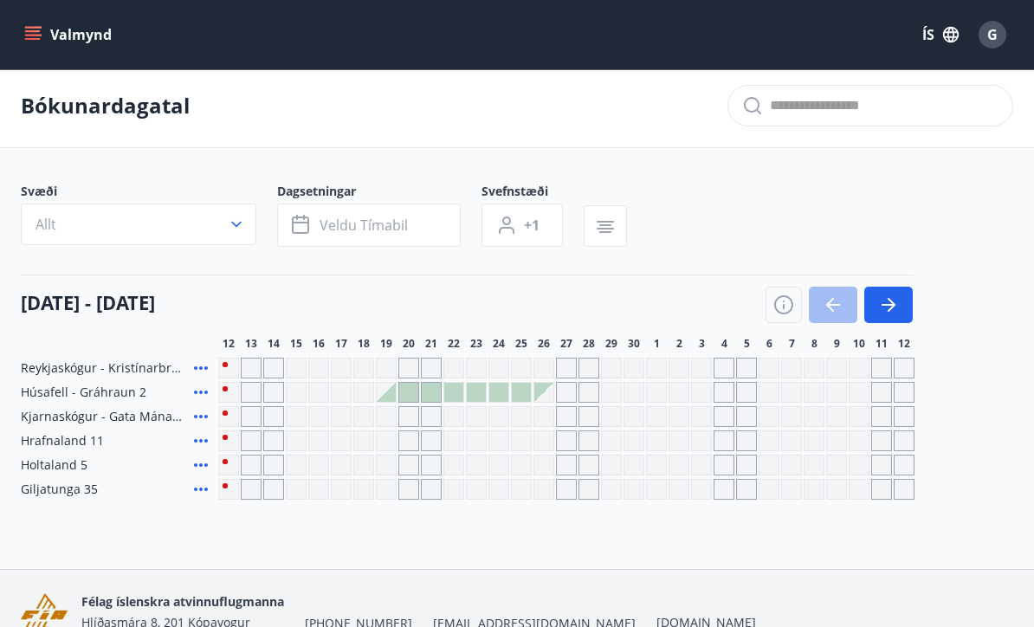
scroll to position [0, 0]
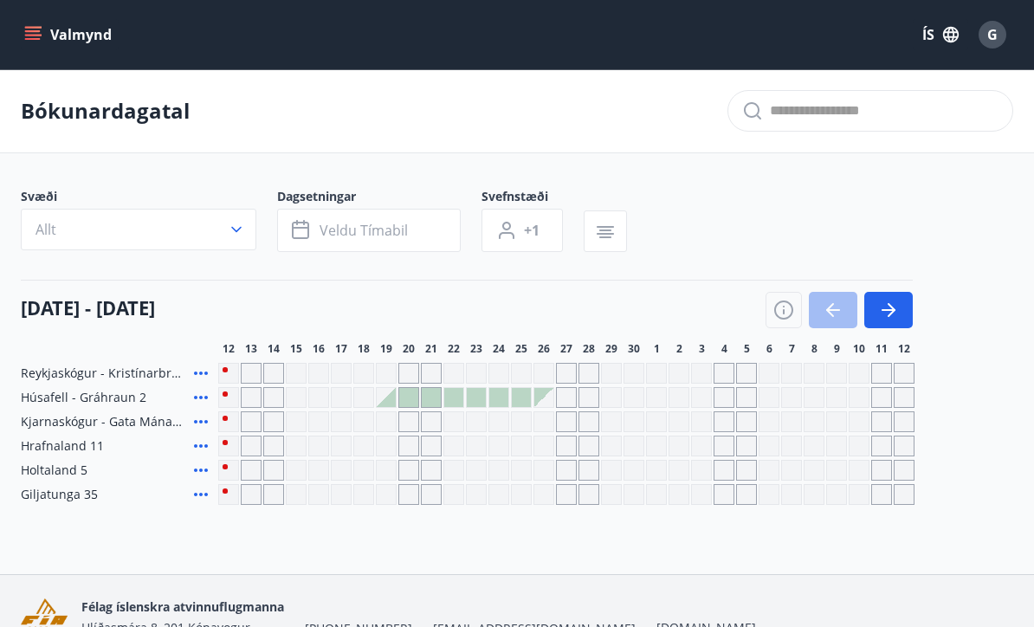
click at [387, 404] on div at bounding box center [386, 397] width 19 height 19
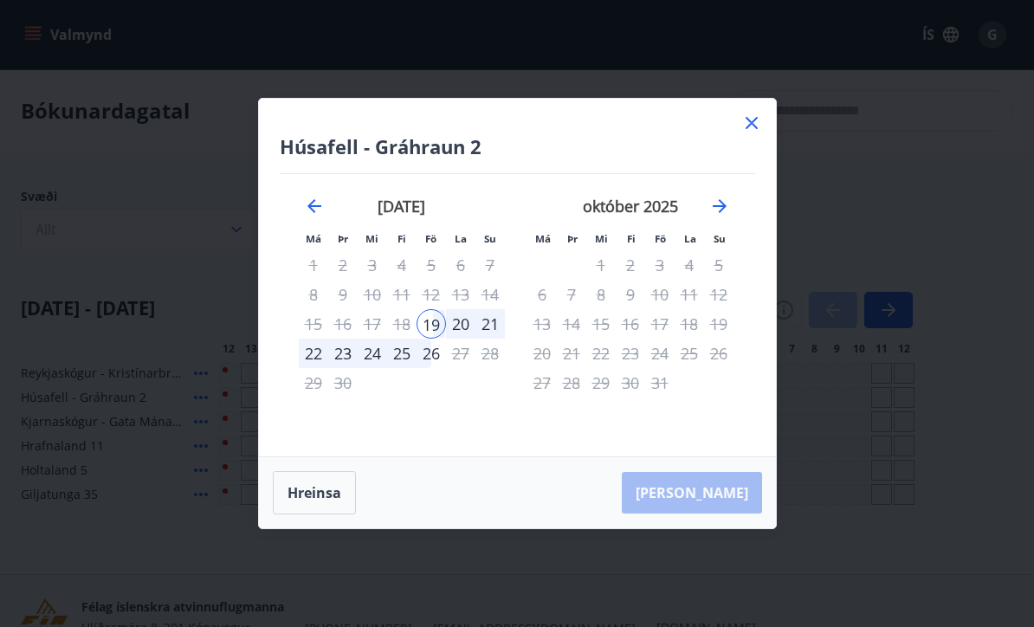
click at [756, 119] on icon at bounding box center [751, 123] width 21 height 21
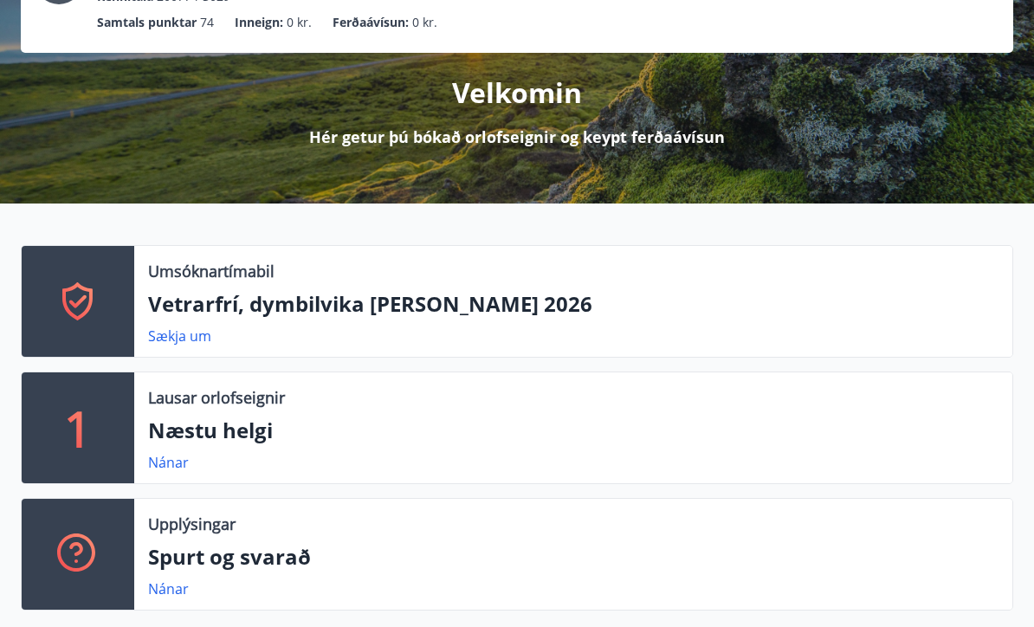
scroll to position [167, 0]
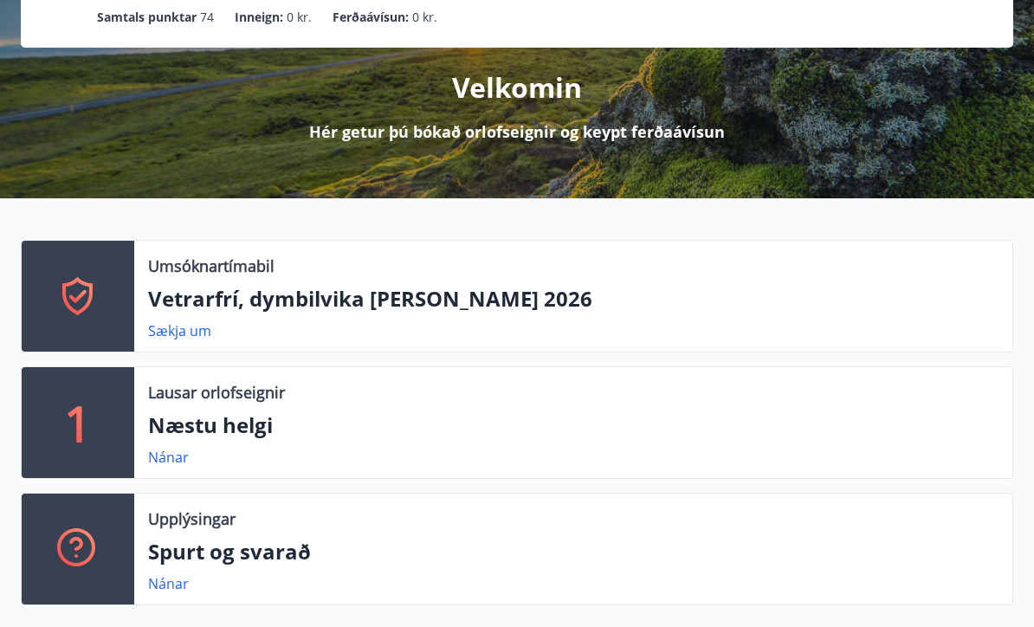
click at [182, 304] on p "Vetrarfrí, dymbilvika [PERSON_NAME] 2026" at bounding box center [573, 299] width 850 height 29
click at [57, 286] on icon at bounding box center [78, 297] width 42 height 42
click at [186, 299] on p "Vetrarfrí, dymbilvika [PERSON_NAME] 2026" at bounding box center [573, 299] width 850 height 29
click at [168, 332] on link "Sækja um" at bounding box center [179, 330] width 63 height 19
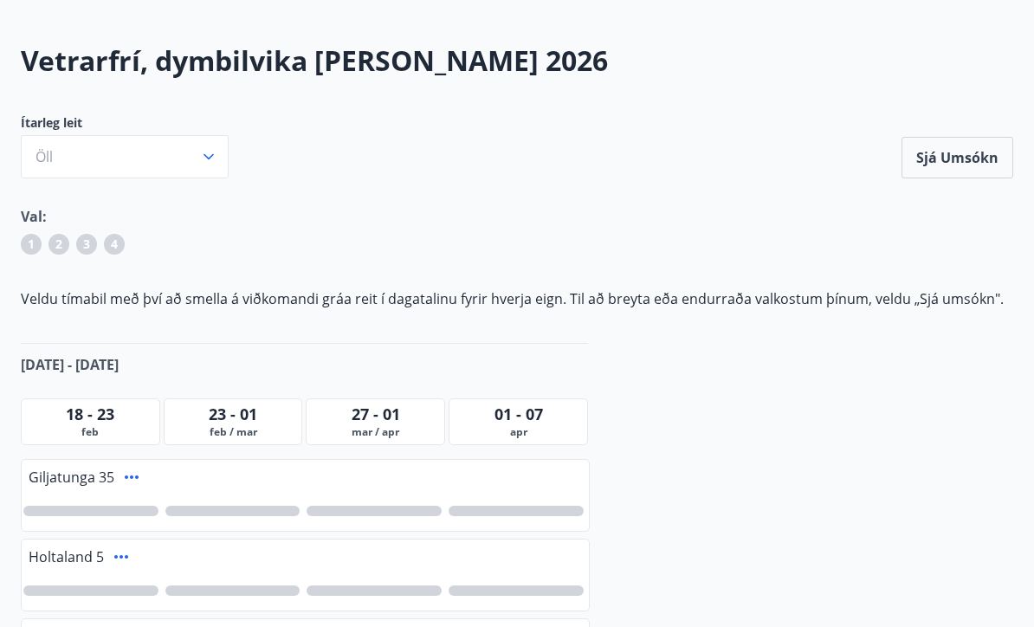
scroll to position [70, 0]
click at [210, 157] on icon "button" at bounding box center [208, 157] width 10 height 6
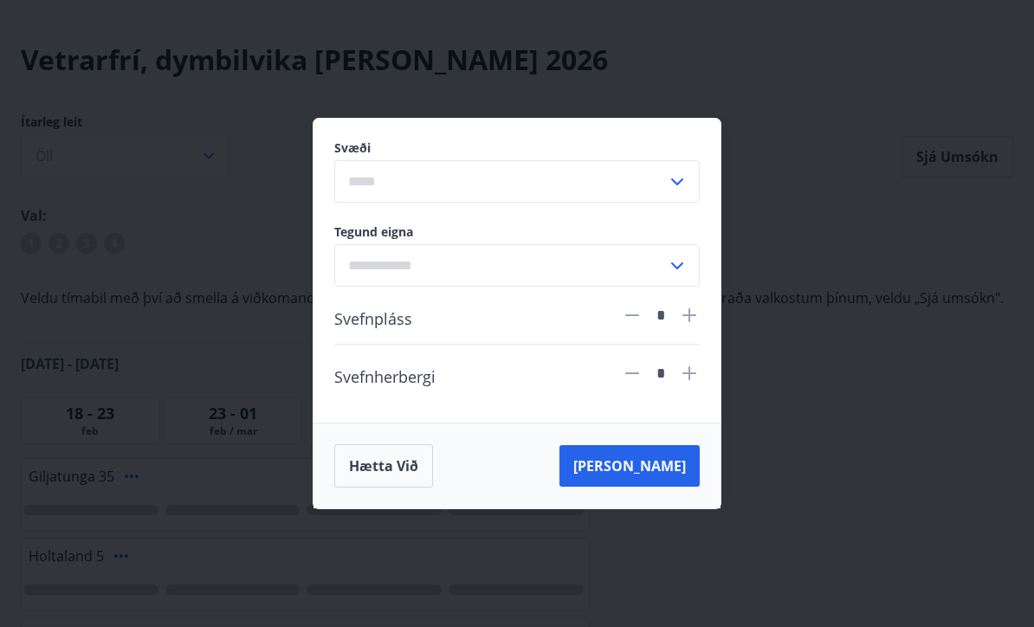
click at [853, 514] on div "Svæði ​ Tegund eigna ​ Svefnpláss * Svefnherbergi * Hætta við [PERSON_NAME]" at bounding box center [517, 313] width 1034 height 627
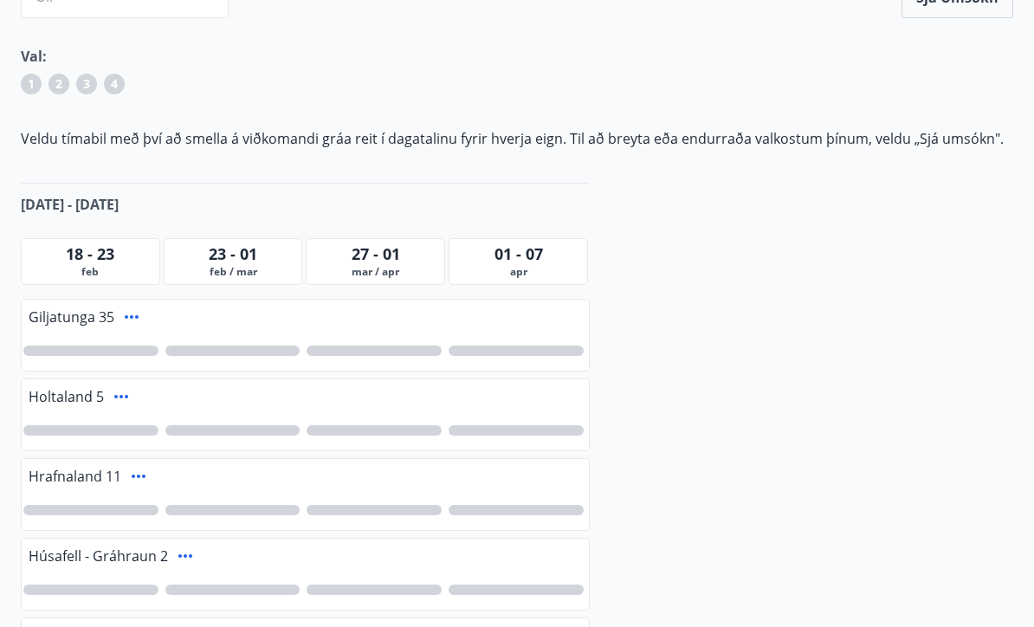
scroll to position [229, 0]
click at [68, 260] on span "18 - 23" at bounding box center [90, 254] width 48 height 21
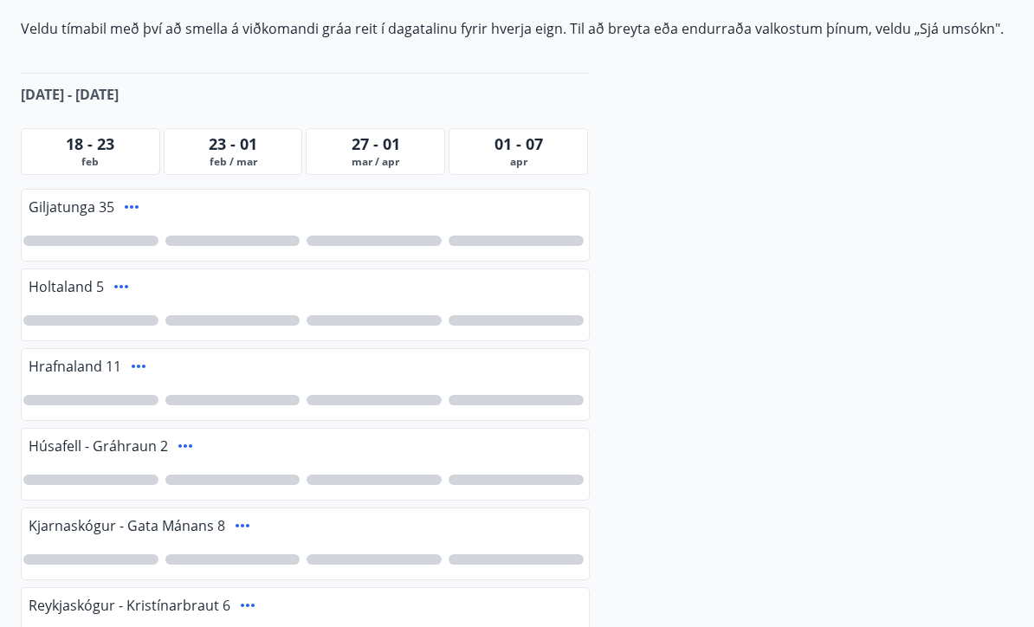
scroll to position [340, 0]
click at [81, 389] on div at bounding box center [305, 400] width 567 height 40
click at [135, 370] on icon at bounding box center [138, 366] width 21 height 21
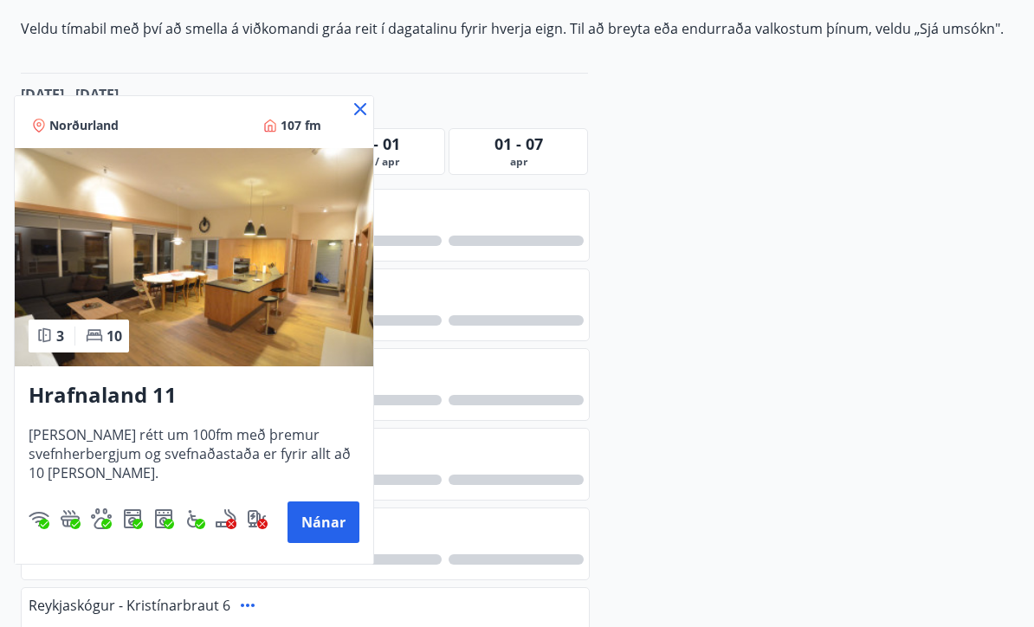
click at [357, 109] on icon at bounding box center [360, 109] width 21 height 21
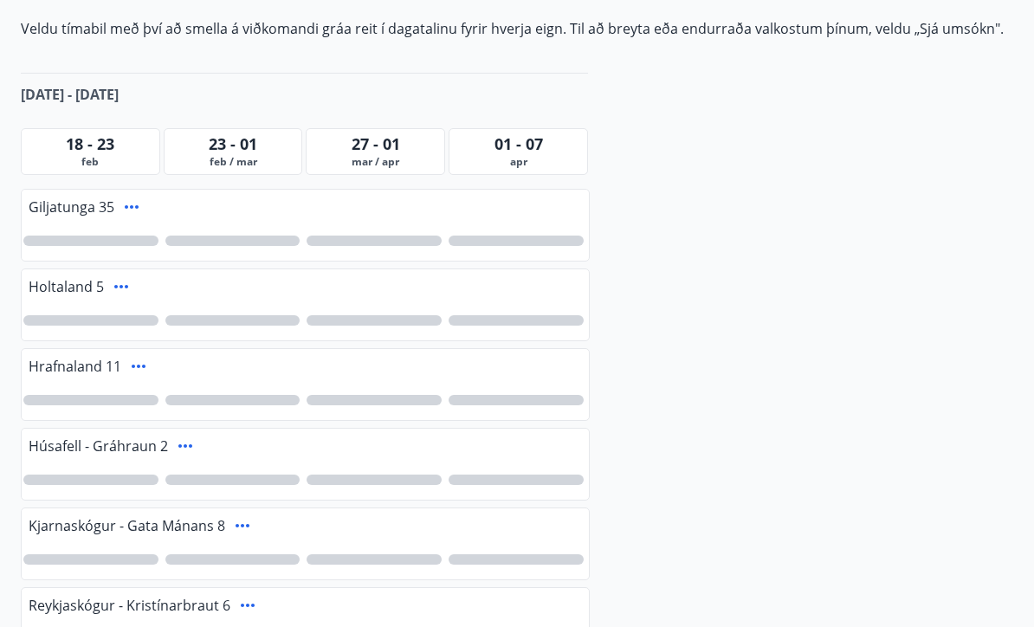
click at [67, 381] on div at bounding box center [305, 400] width 567 height 40
click at [78, 398] on div at bounding box center [90, 400] width 135 height 10
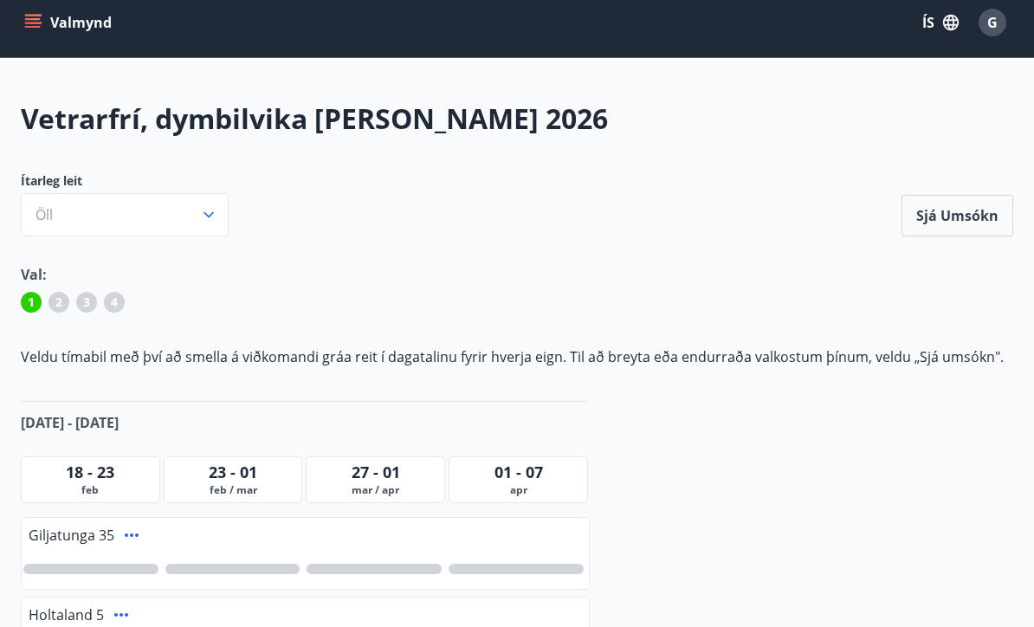
scroll to position [0, 0]
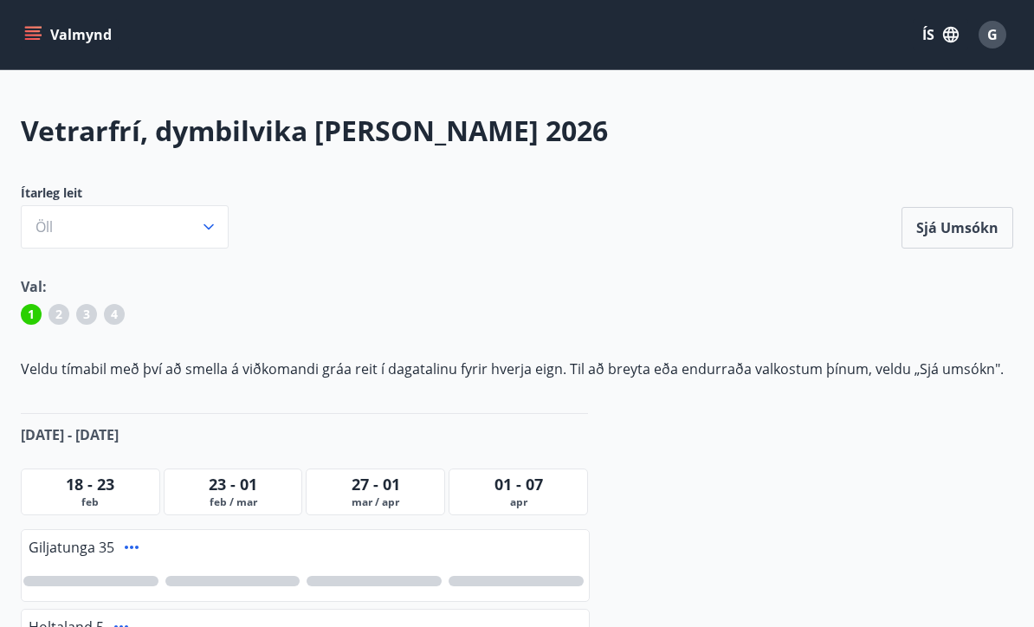
click at [956, 228] on button "Sjá umsókn" at bounding box center [957, 228] width 112 height 42
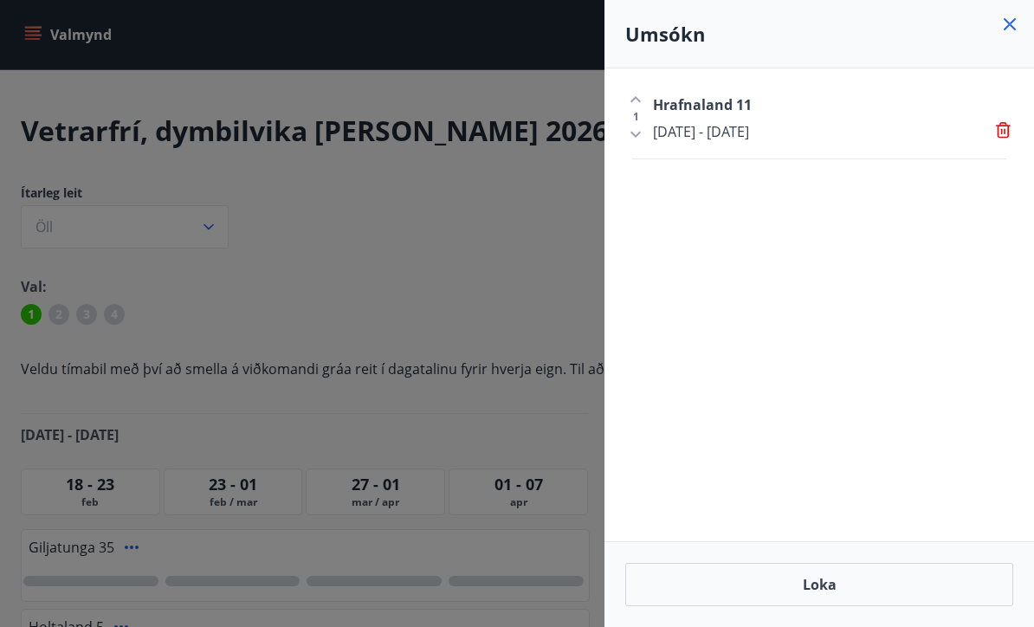
click at [635, 136] on div "1" at bounding box center [635, 116] width 21 height 55
click at [637, 133] on div "1" at bounding box center [635, 116] width 21 height 55
click at [820, 132] on div "[DATE] - [DATE]" at bounding box center [833, 131] width 360 height 19
click at [917, 113] on div "Hrafnaland 11" at bounding box center [833, 104] width 360 height 21
click at [998, 133] on icon at bounding box center [1003, 130] width 15 height 16
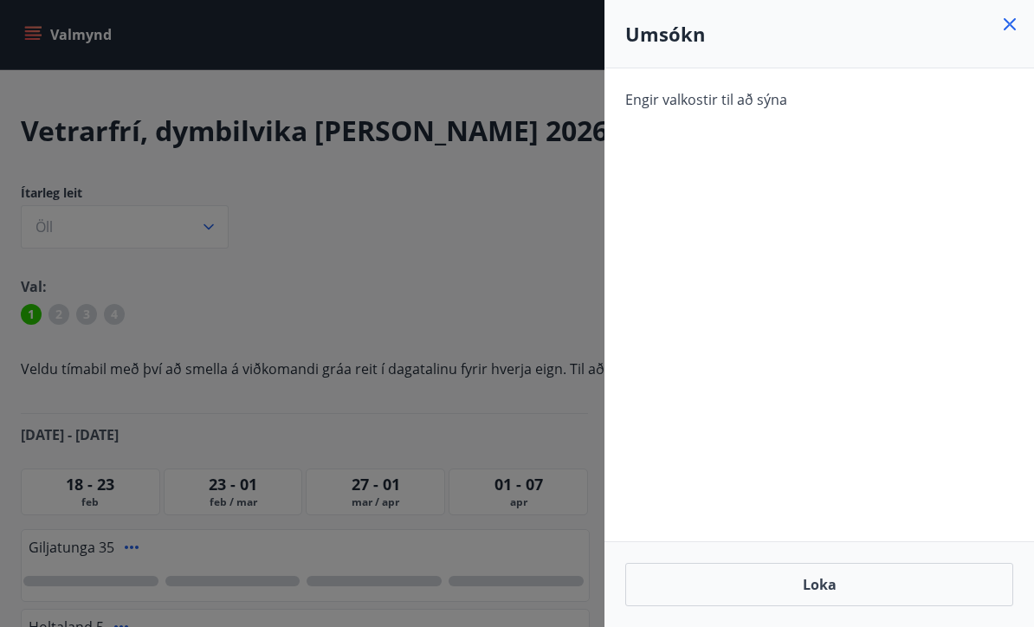
click at [1006, 25] on icon at bounding box center [1009, 24] width 21 height 21
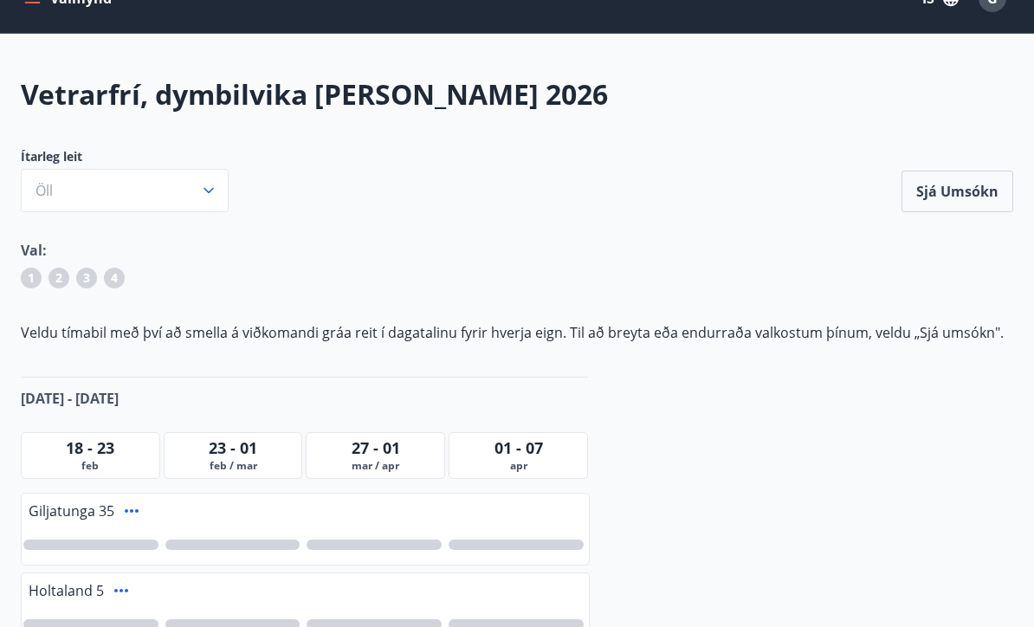
scroll to position [61, 0]
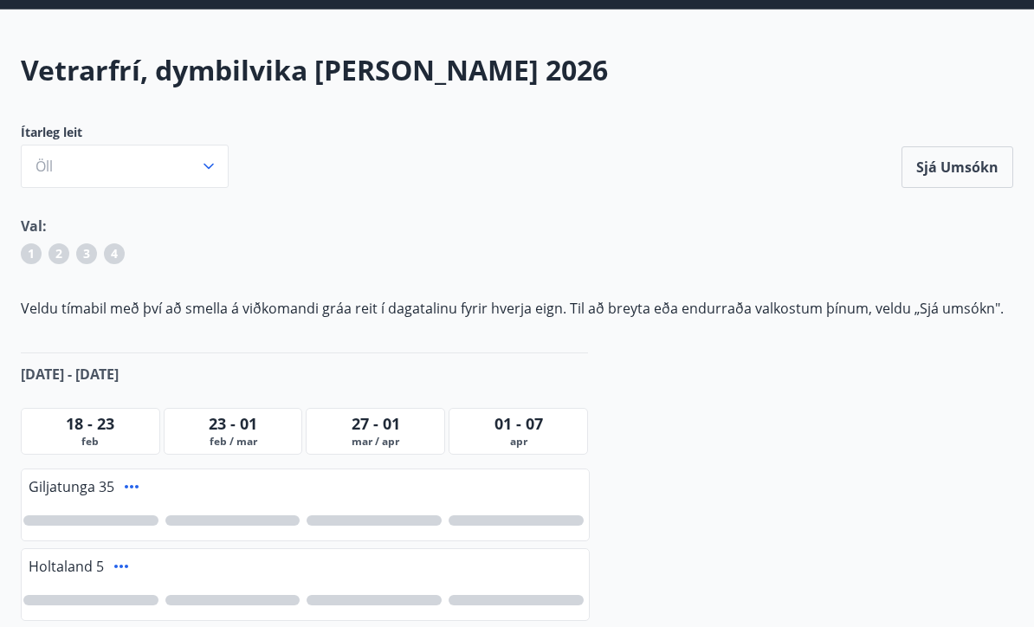
click at [56, 251] on span "2" at bounding box center [58, 253] width 7 height 17
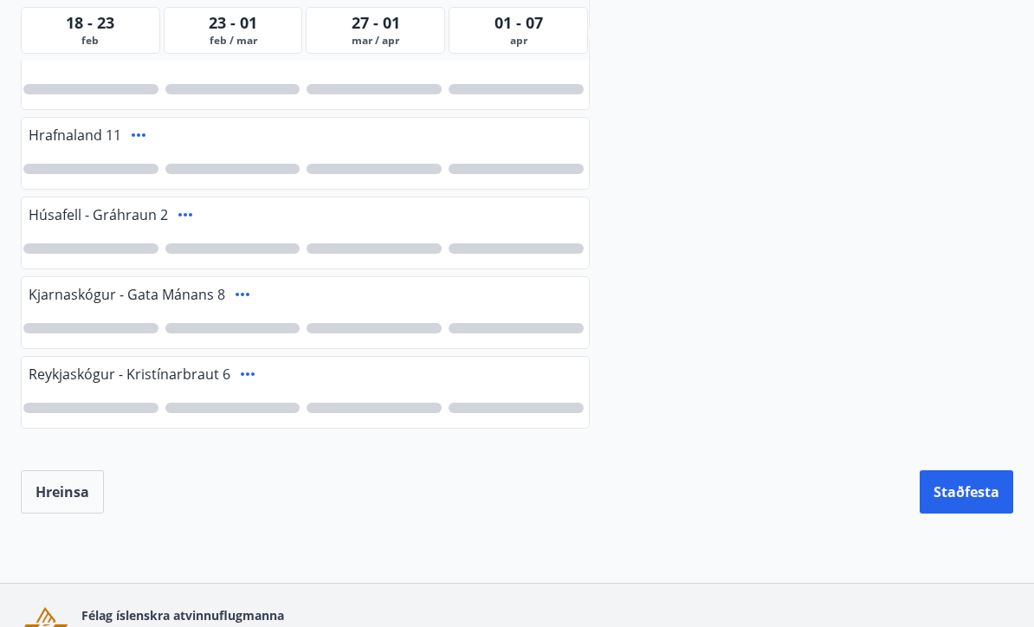
scroll to position [571, 0]
click at [67, 499] on button "Hreinsa" at bounding box center [62, 491] width 83 height 43
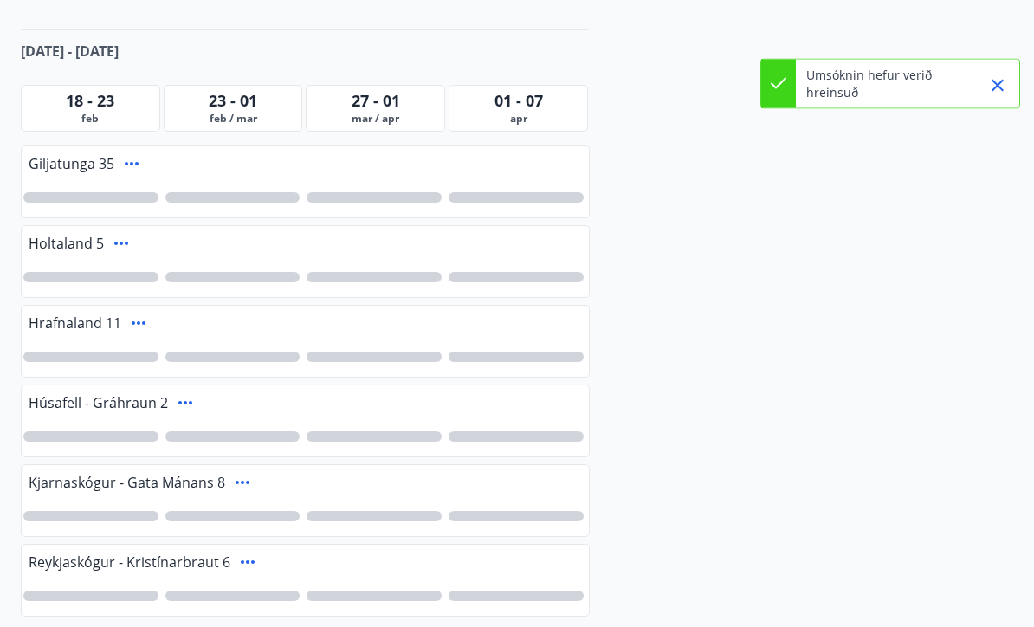
scroll to position [319, 0]
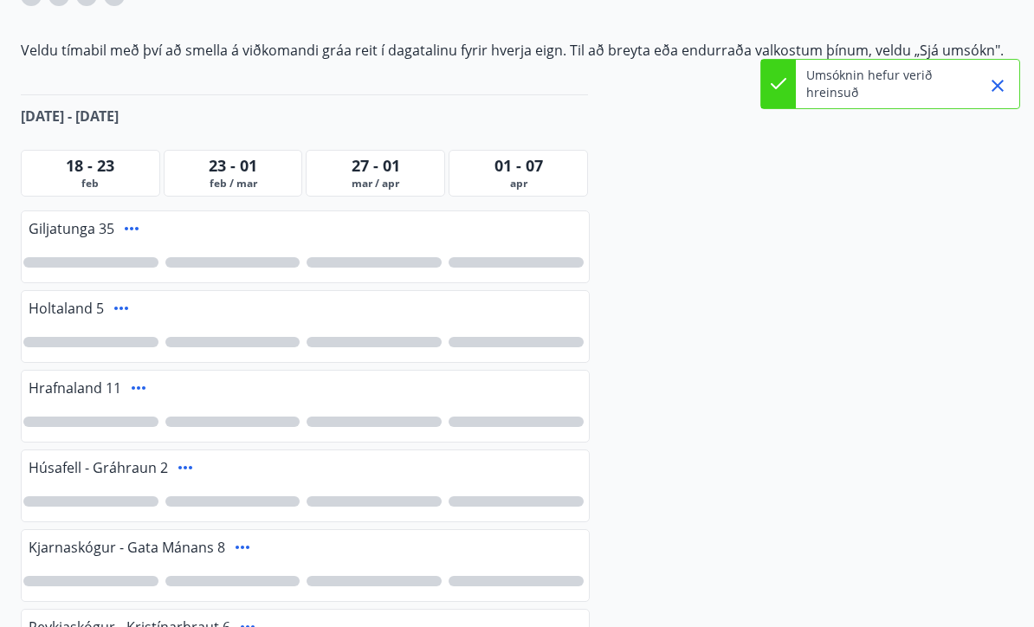
click at [991, 89] on icon "Close" at bounding box center [997, 85] width 21 height 21
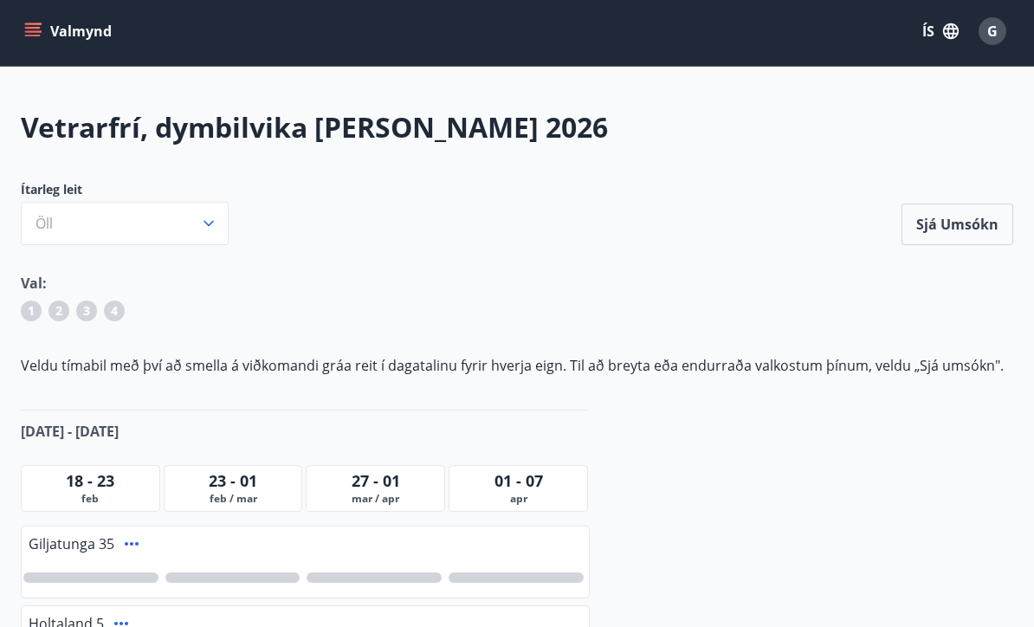
scroll to position [0, 0]
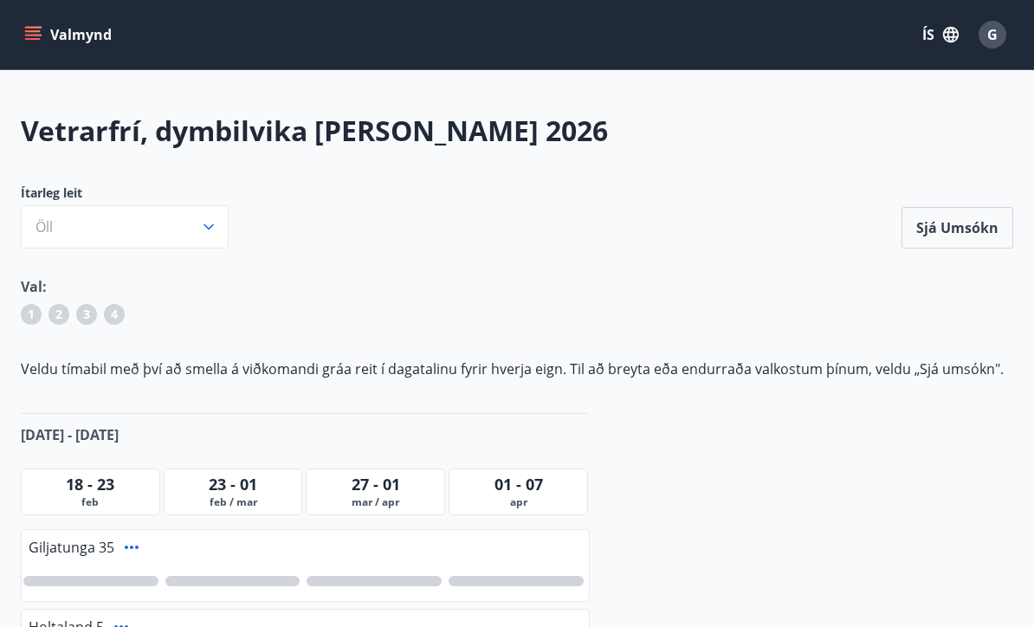
click at [32, 40] on icon "menu" at bounding box center [33, 39] width 16 height 2
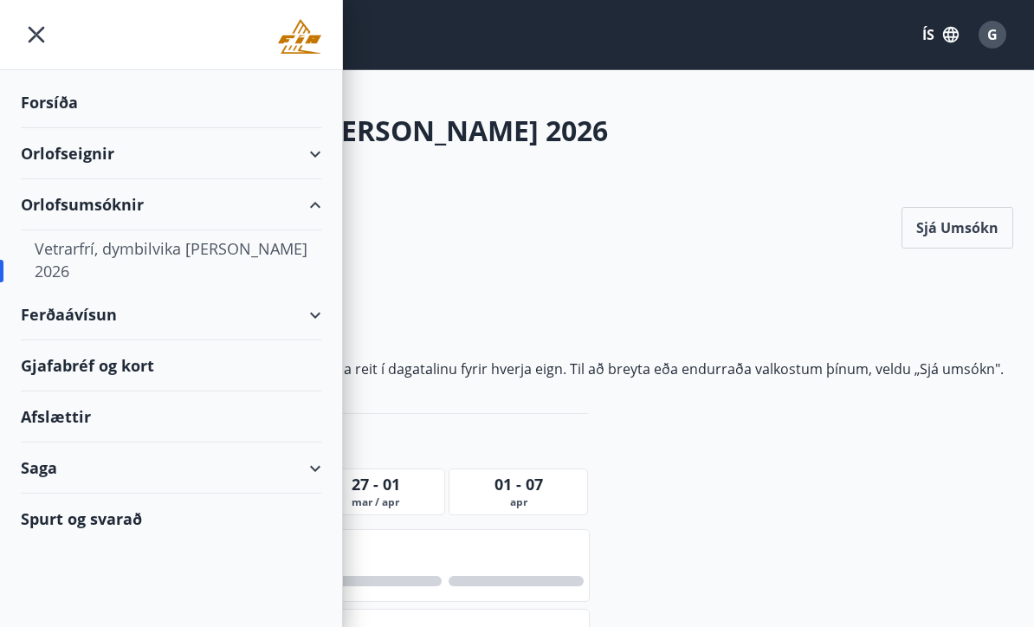
click at [319, 156] on div "Orlofseignir" at bounding box center [171, 153] width 300 height 51
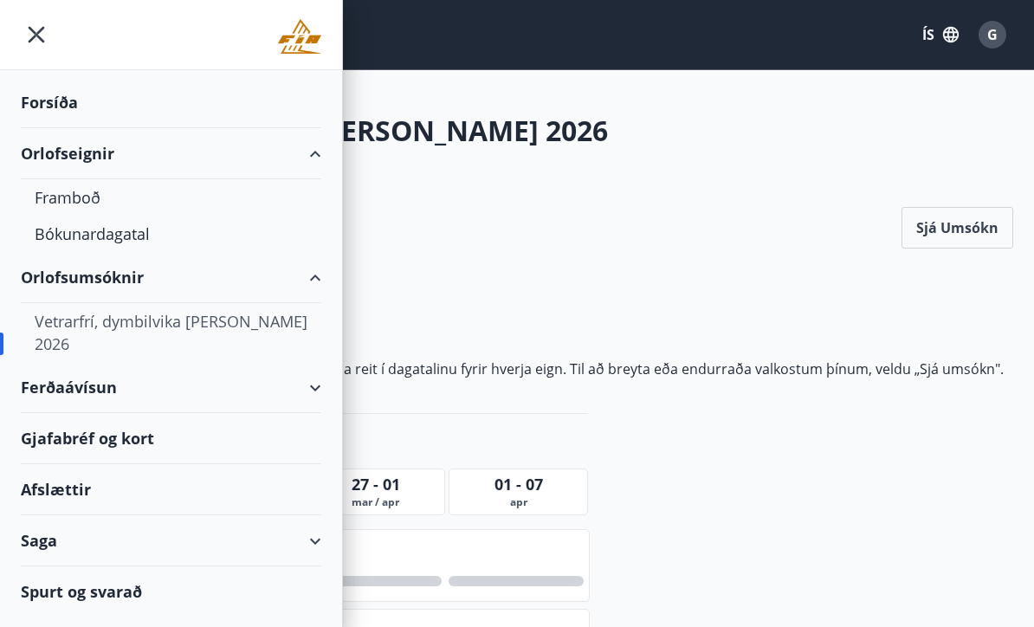
click at [55, 200] on div "Framboð" at bounding box center [171, 197] width 273 height 36
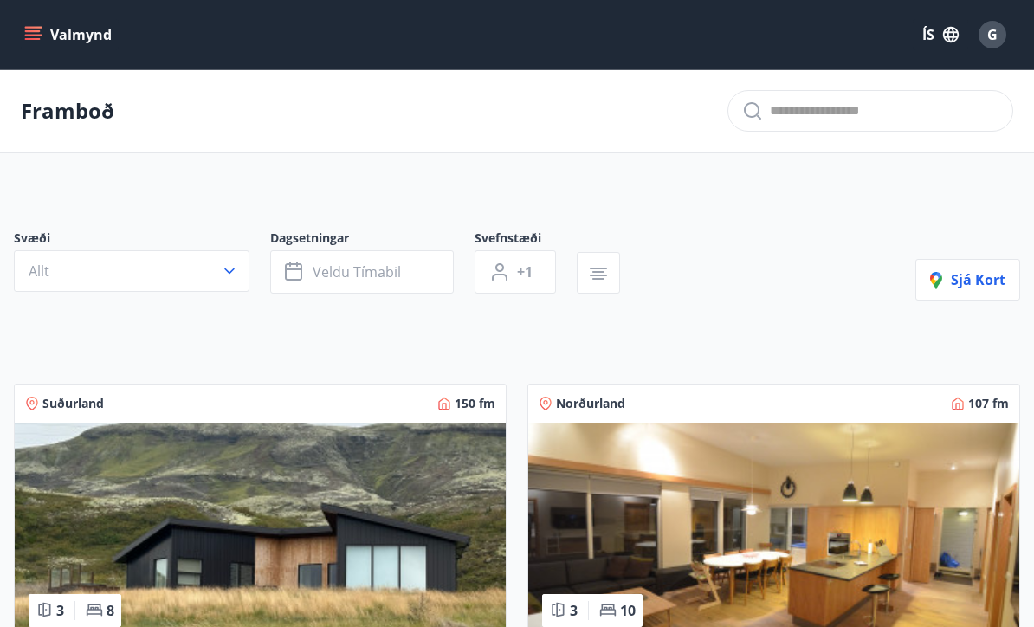
scroll to position [39, 0]
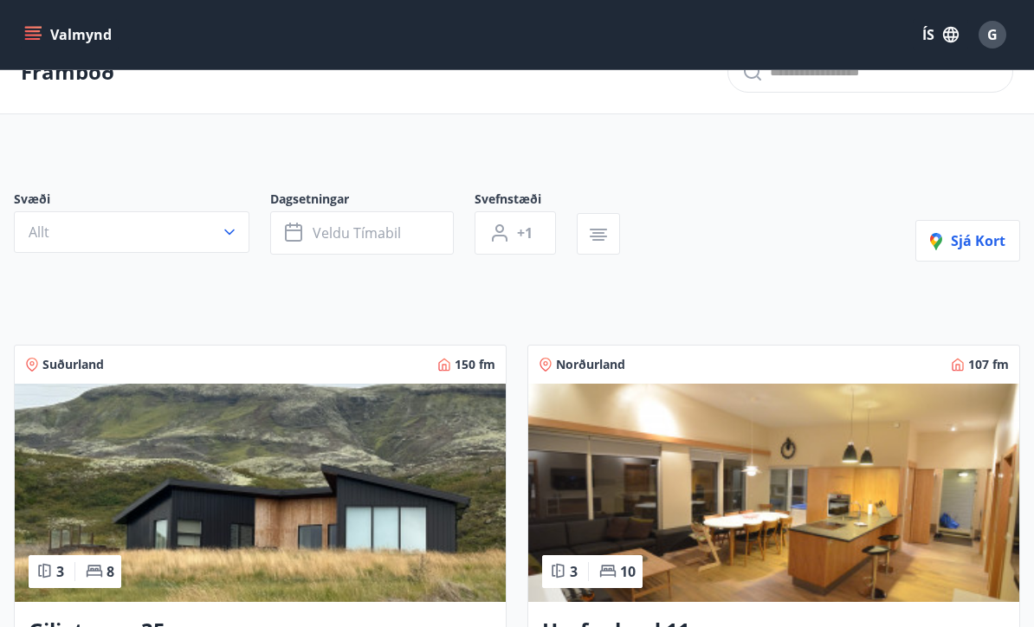
click at [398, 236] on span "Veldu tímabil" at bounding box center [357, 232] width 88 height 19
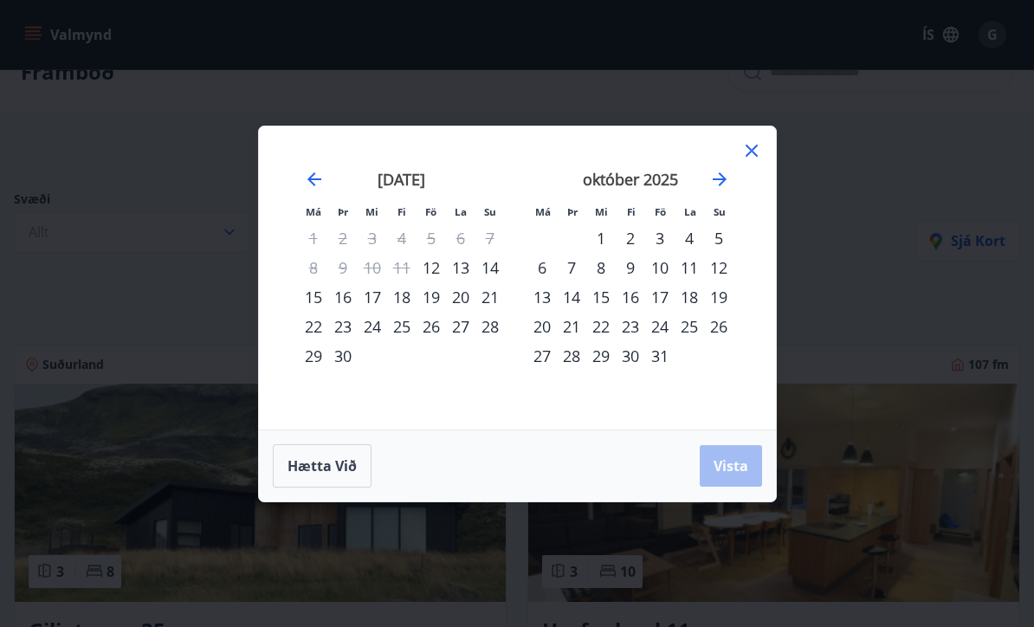
click at [721, 181] on icon "Move forward to switch to the next month." at bounding box center [719, 179] width 21 height 21
click at [719, 179] on icon "Move forward to switch to the next month." at bounding box center [720, 179] width 14 height 14
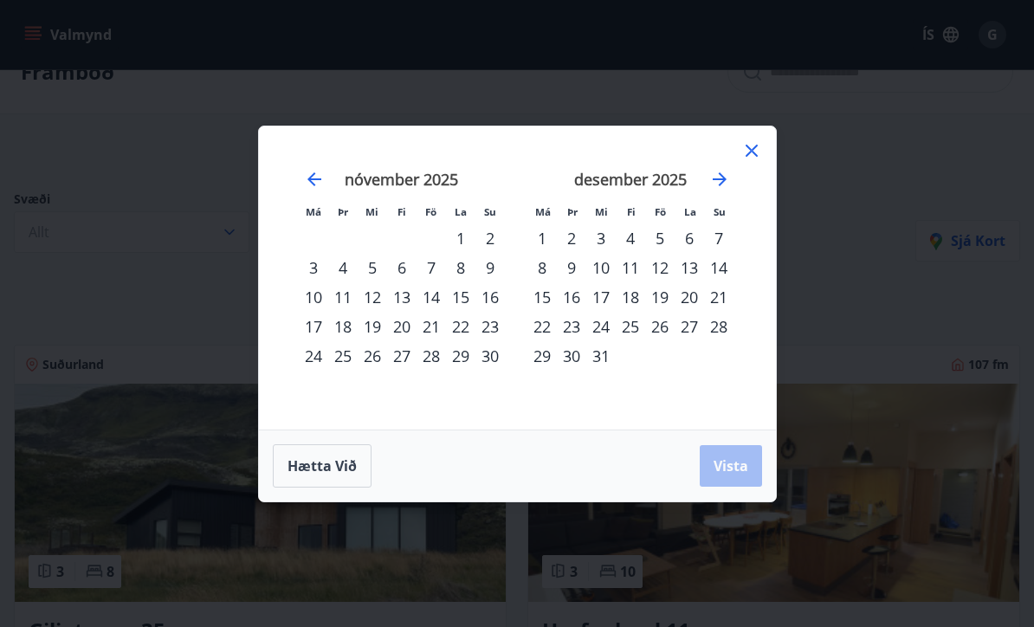
click at [600, 268] on div "10" at bounding box center [600, 267] width 29 height 29
click at [601, 299] on div "17" at bounding box center [600, 296] width 29 height 29
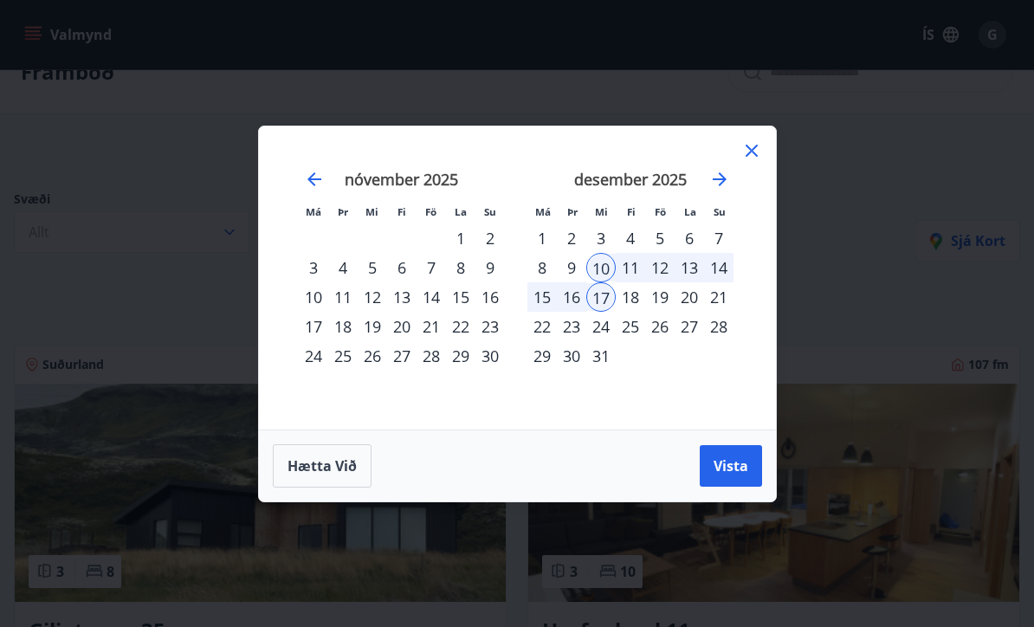
click at [726, 477] on button "Vista" at bounding box center [731, 466] width 62 height 42
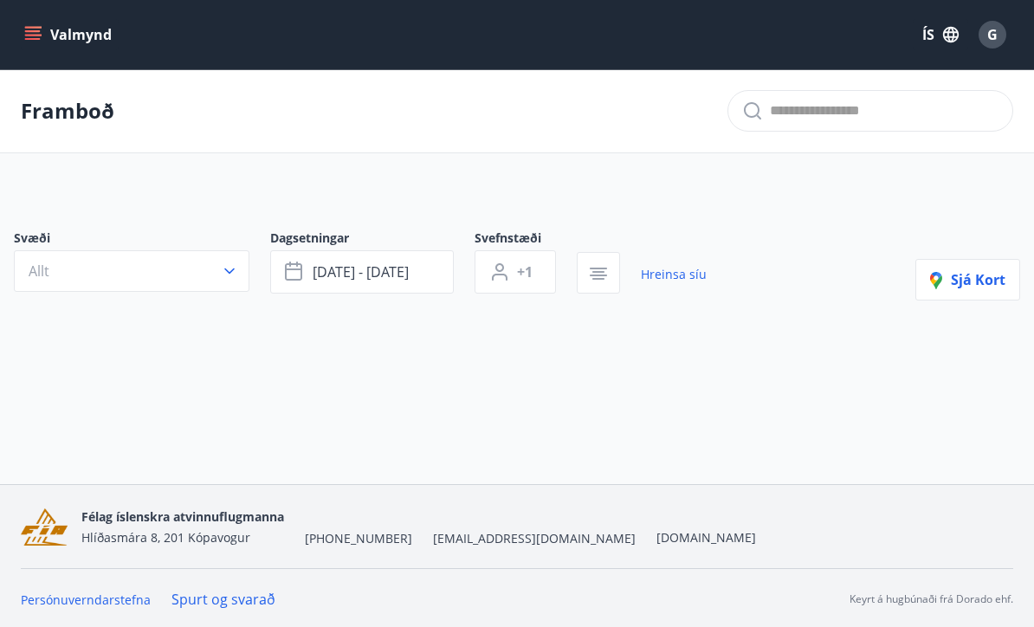
click at [681, 273] on link "Hreinsa síu" at bounding box center [674, 274] width 66 height 38
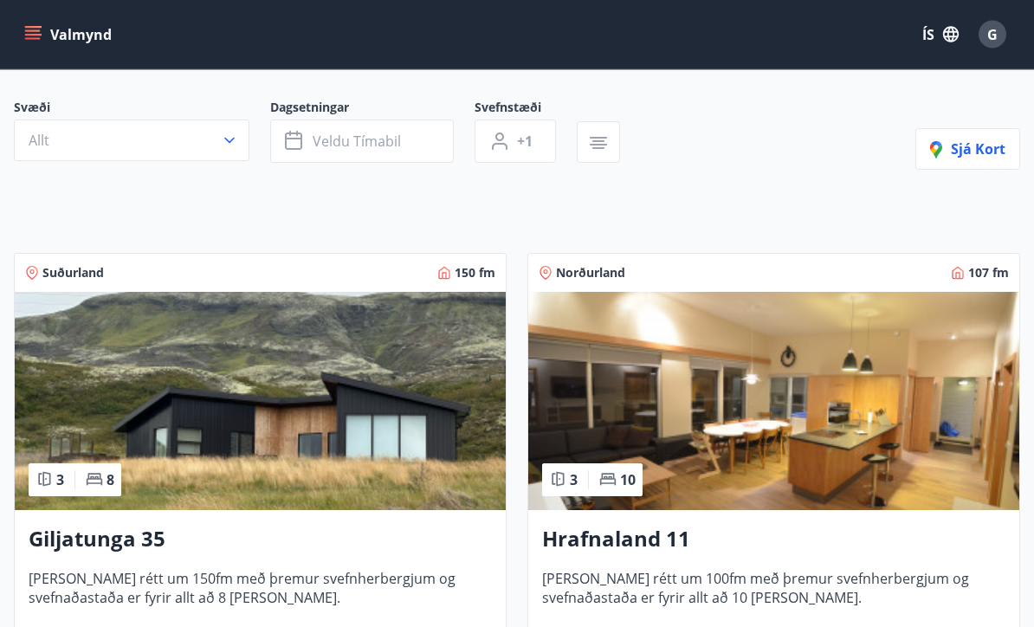
scroll to position [126, 0]
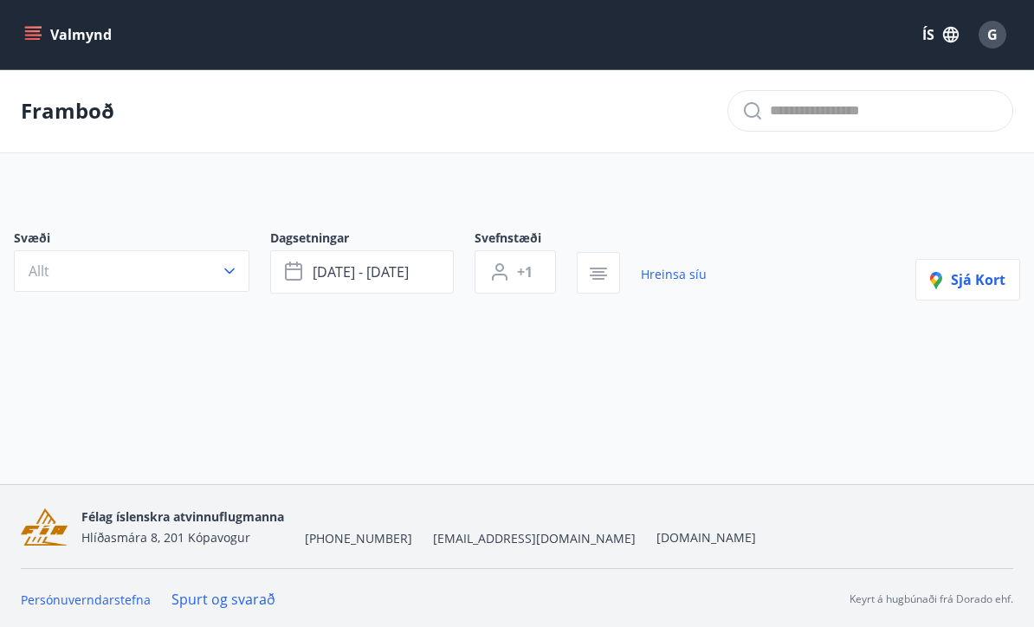
click at [39, 30] on icon "menu" at bounding box center [33, 31] width 16 height 2
click at [36, 32] on icon "menu" at bounding box center [33, 31] width 16 height 2
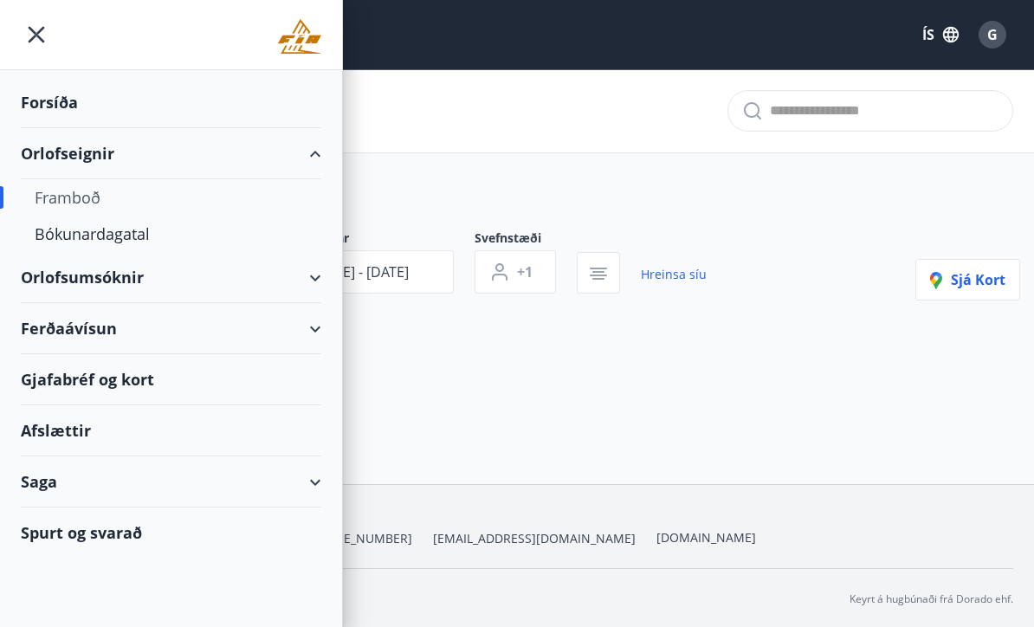
click at [48, 109] on div "Forsíða" at bounding box center [171, 102] width 300 height 51
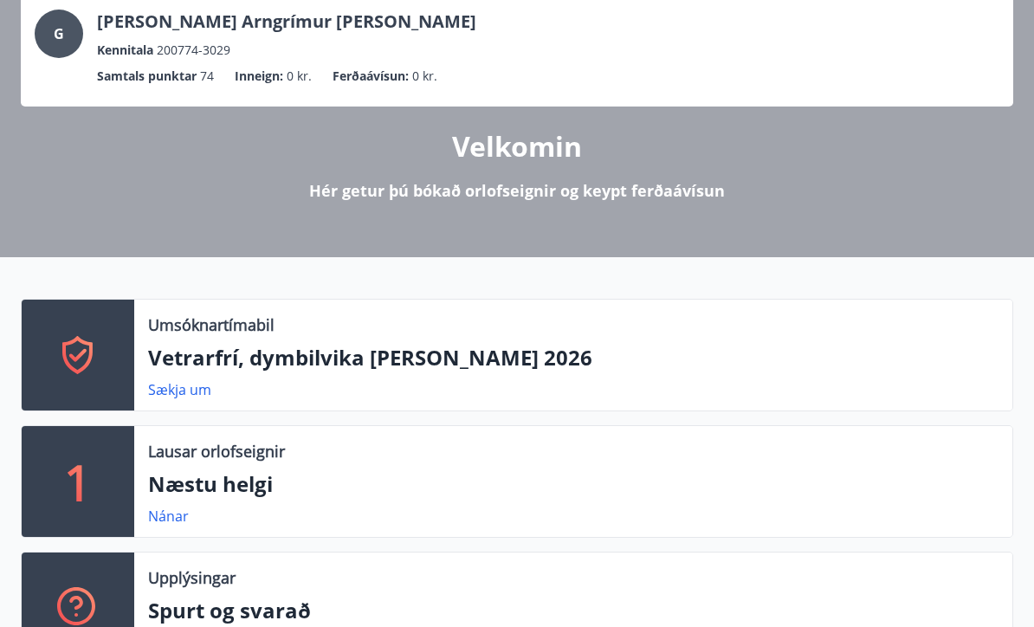
scroll to position [154, 0]
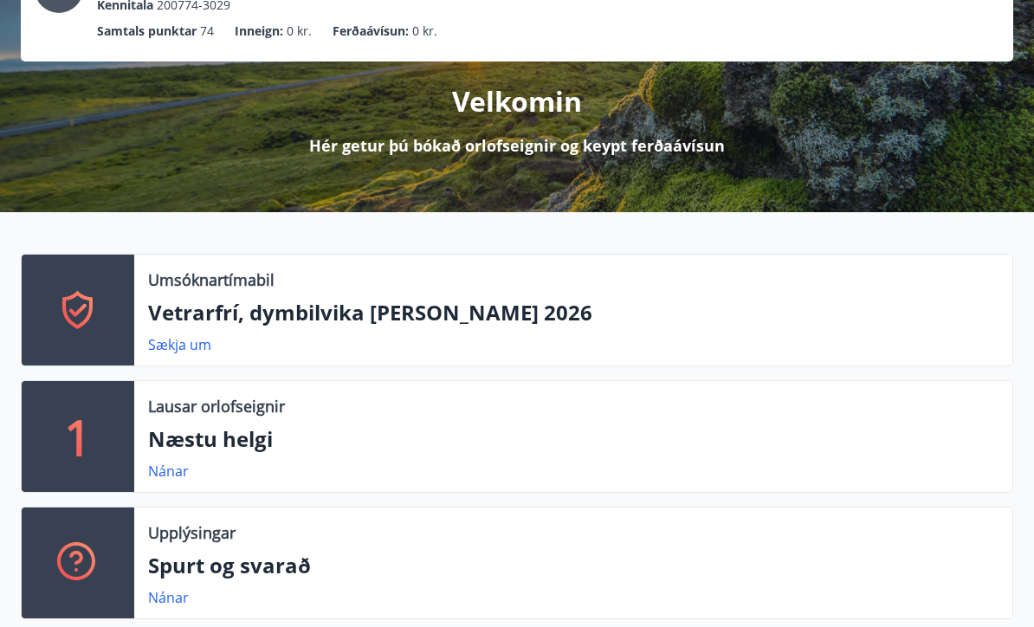
click at [165, 346] on link "Sækja um" at bounding box center [179, 344] width 63 height 19
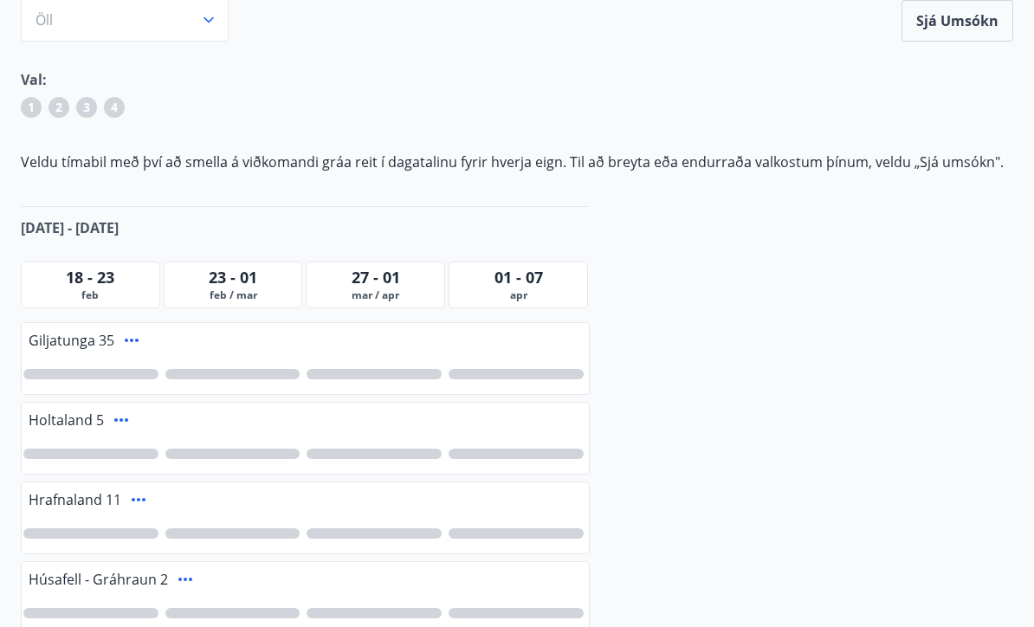
scroll to position [240, 0]
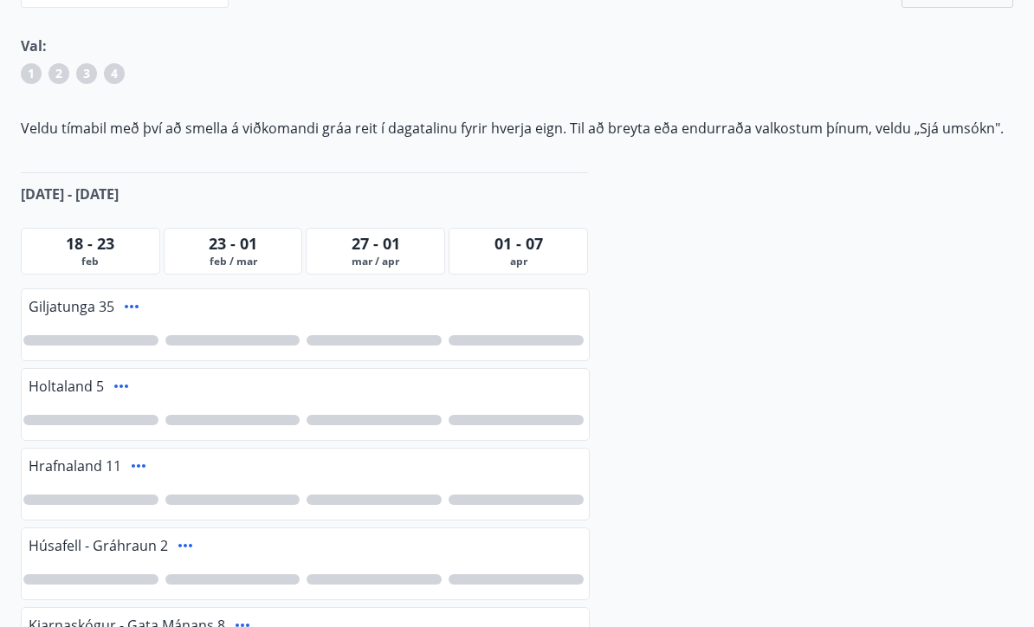
click at [396, 255] on span "mar / apr" at bounding box center [375, 262] width 131 height 14
click at [376, 502] on div at bounding box center [374, 500] width 135 height 10
click at [385, 418] on div at bounding box center [374, 420] width 135 height 10
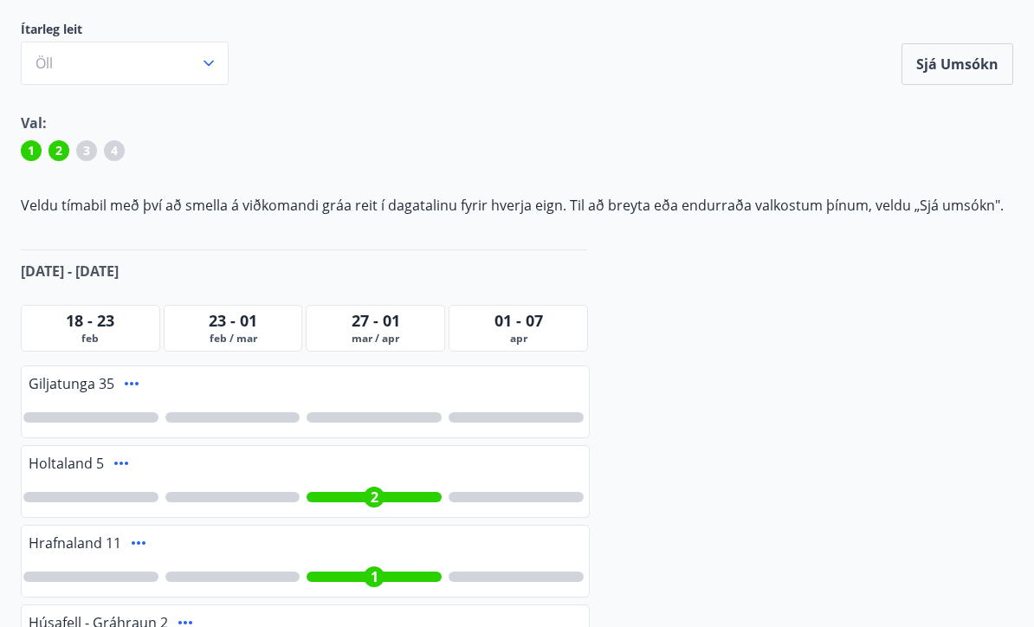
scroll to position [178, 0]
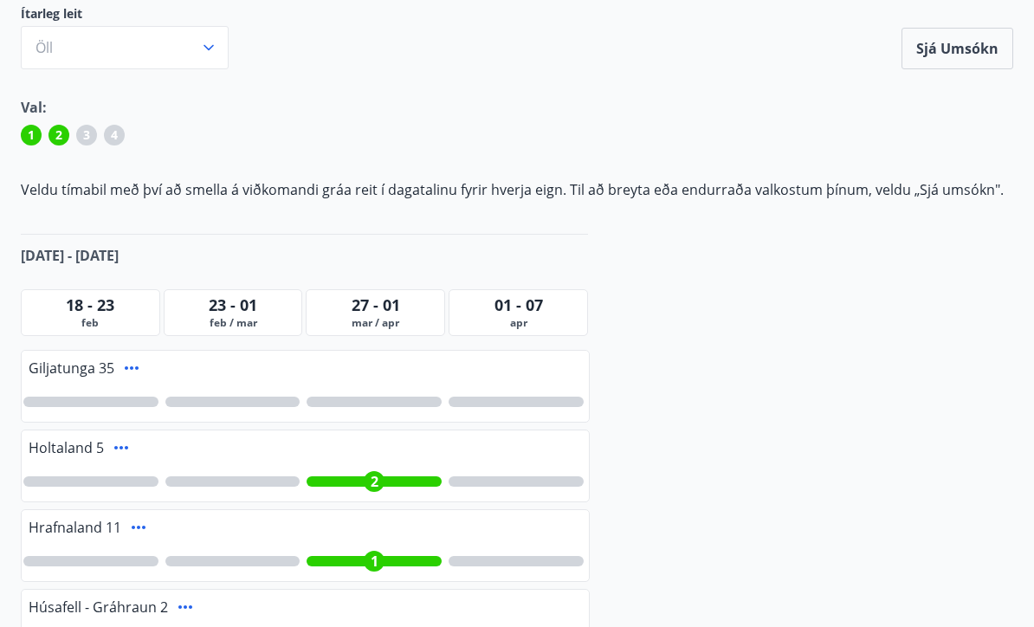
click at [378, 488] on span "2" at bounding box center [375, 482] width 8 height 19
click at [382, 567] on div "1" at bounding box center [374, 561] width 21 height 21
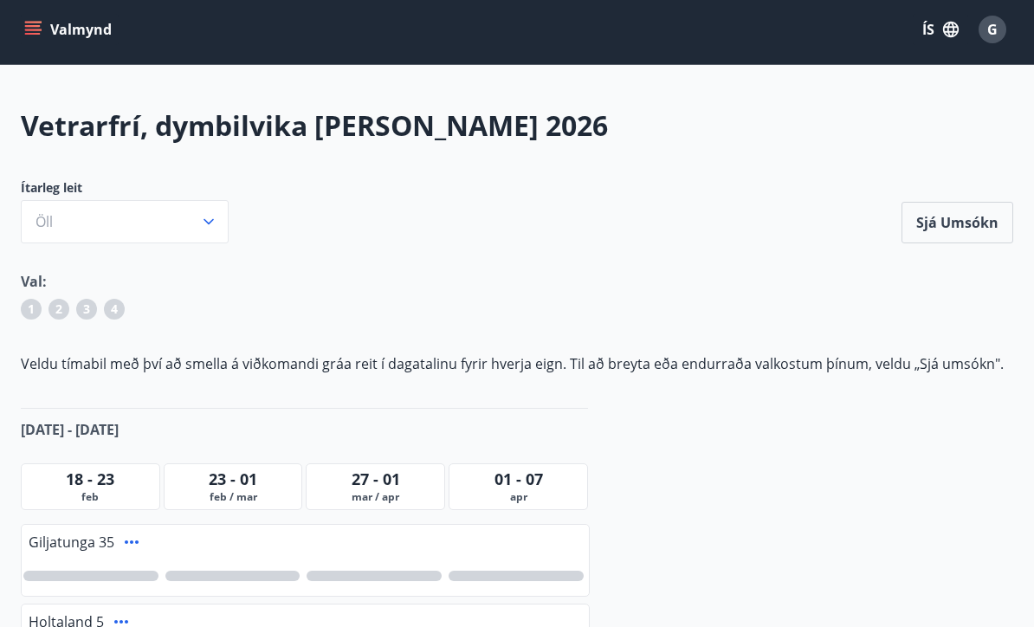
scroll to position [0, 0]
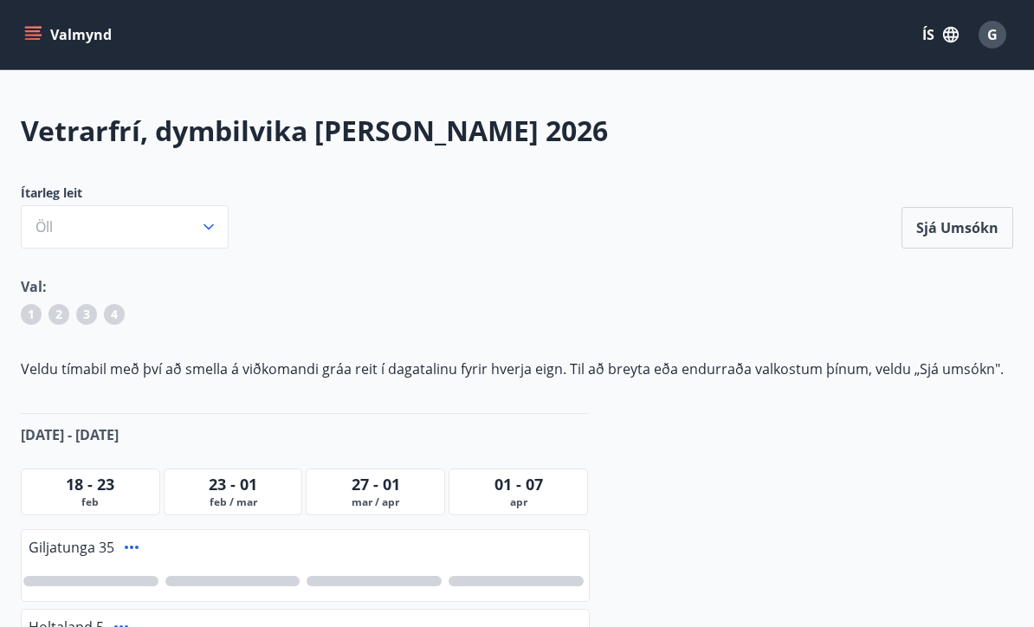
click at [207, 225] on icon "button" at bounding box center [208, 226] width 17 height 17
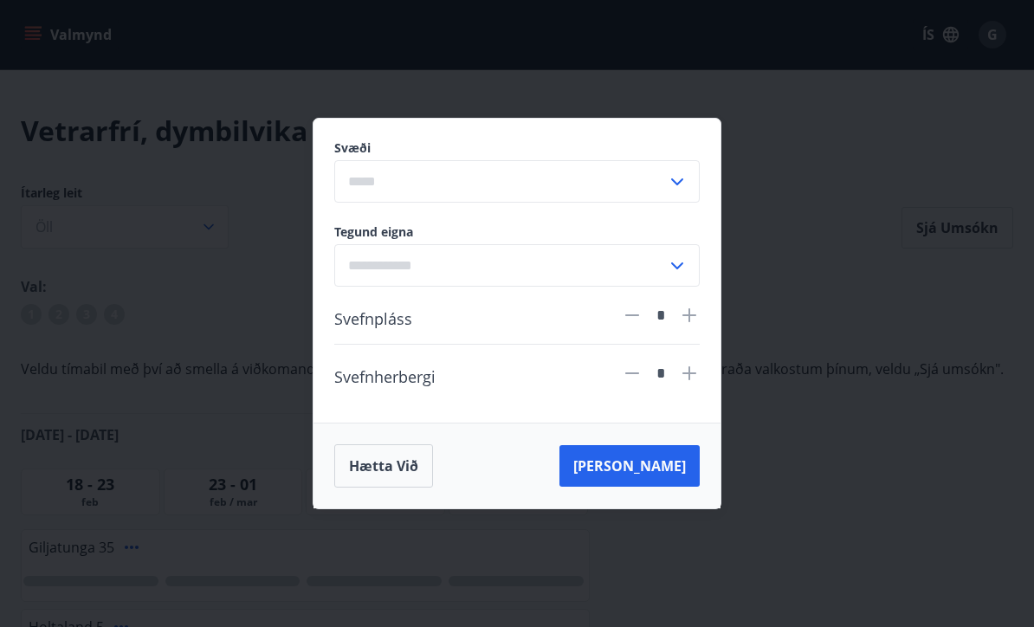
click at [394, 474] on button "Hætta við" at bounding box center [383, 465] width 99 height 43
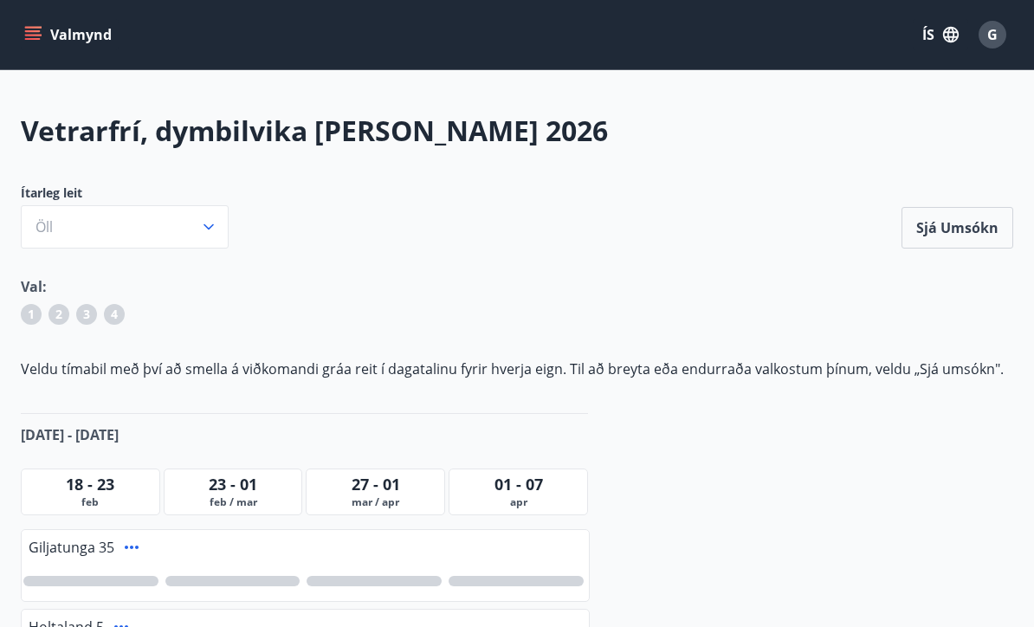
click at [43, 33] on button "Valmynd" at bounding box center [70, 34] width 98 height 31
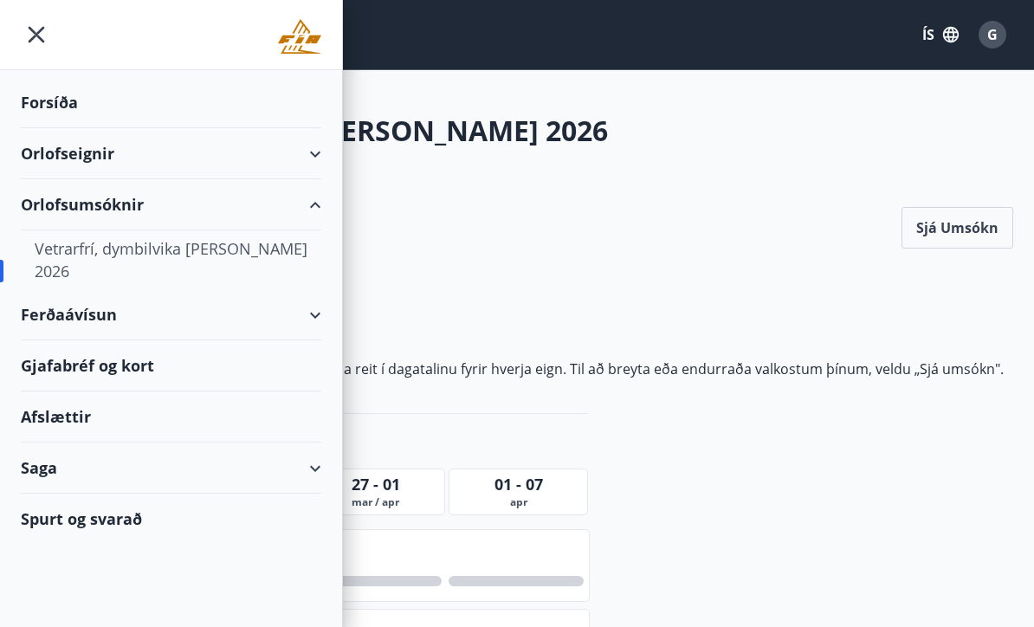
click at [42, 103] on div "Forsíða" at bounding box center [171, 102] width 300 height 51
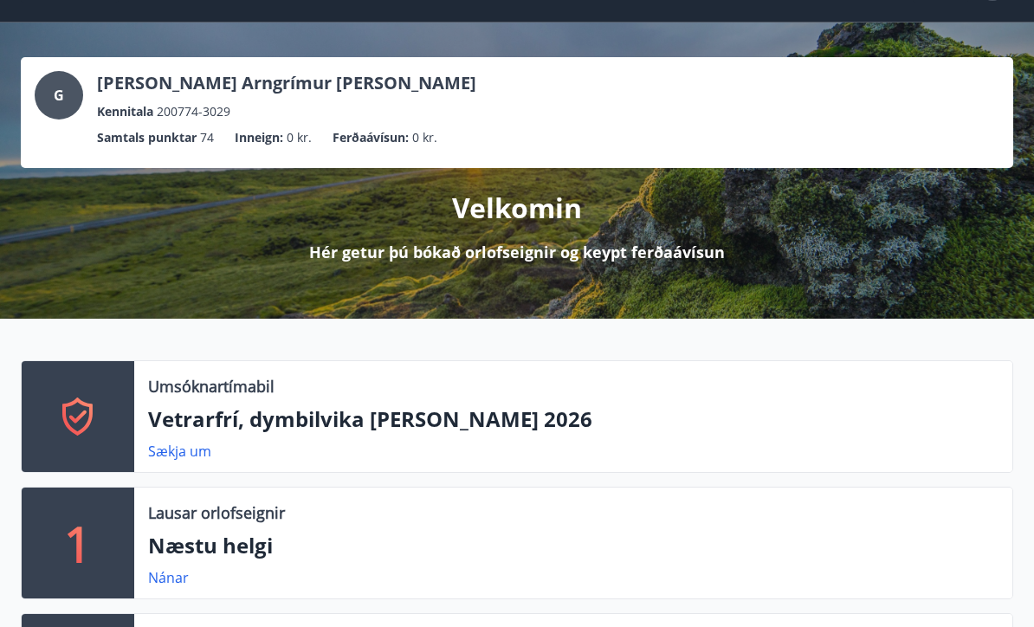
scroll to position [156, 0]
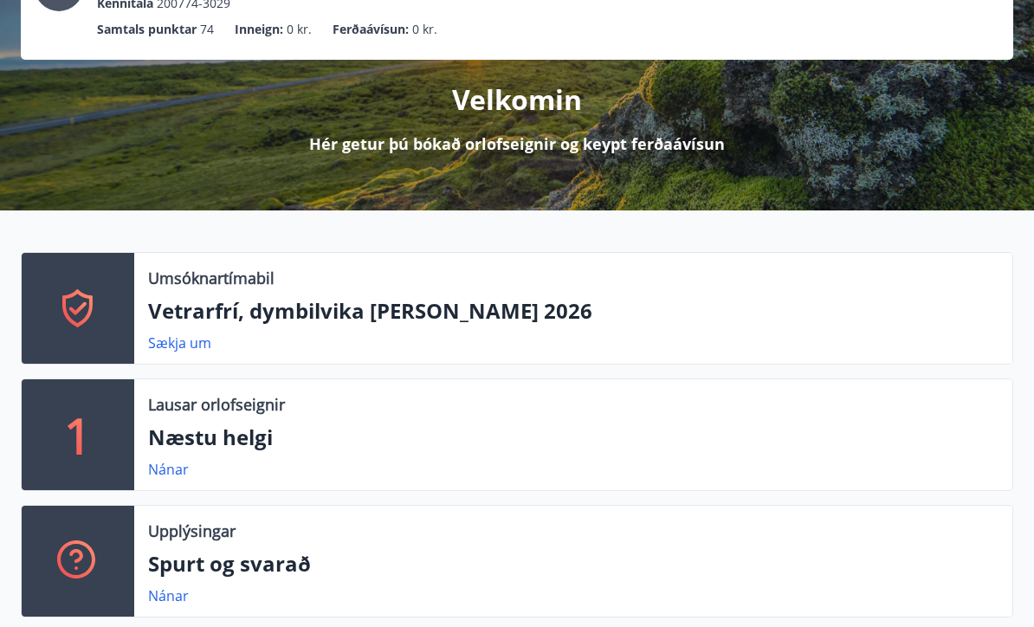
click at [178, 341] on link "Sækja um" at bounding box center [179, 342] width 63 height 19
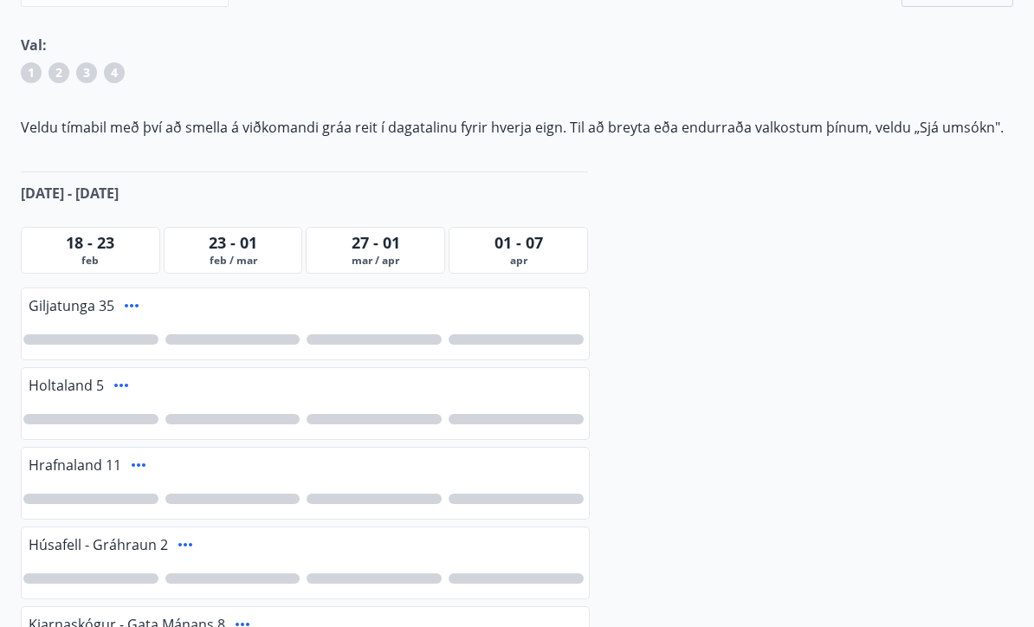
scroll to position [291, 0]
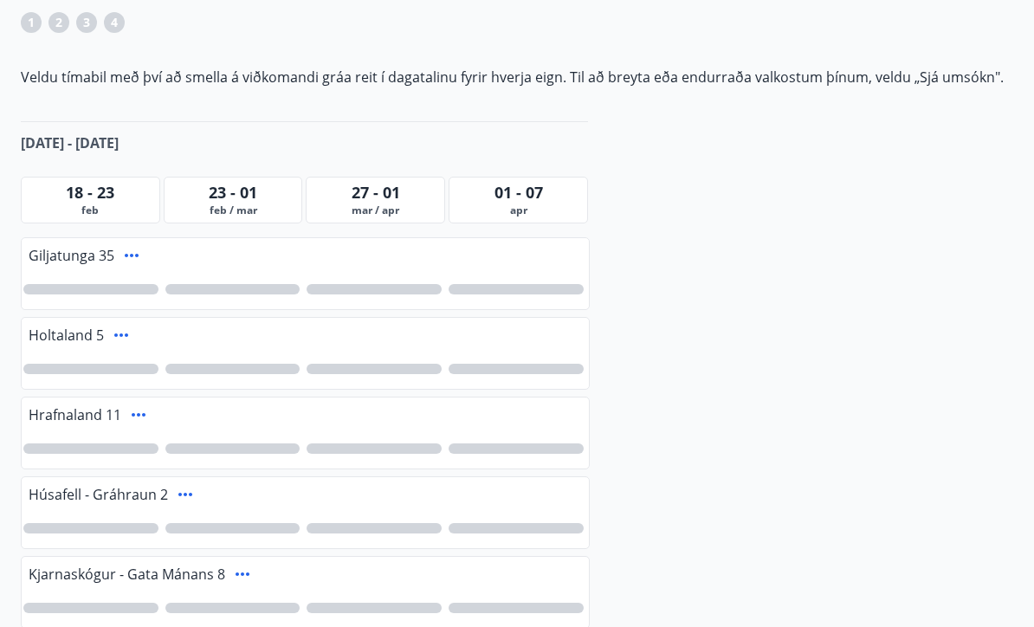
click at [68, 451] on div at bounding box center [90, 449] width 135 height 10
click at [74, 368] on div at bounding box center [90, 369] width 135 height 10
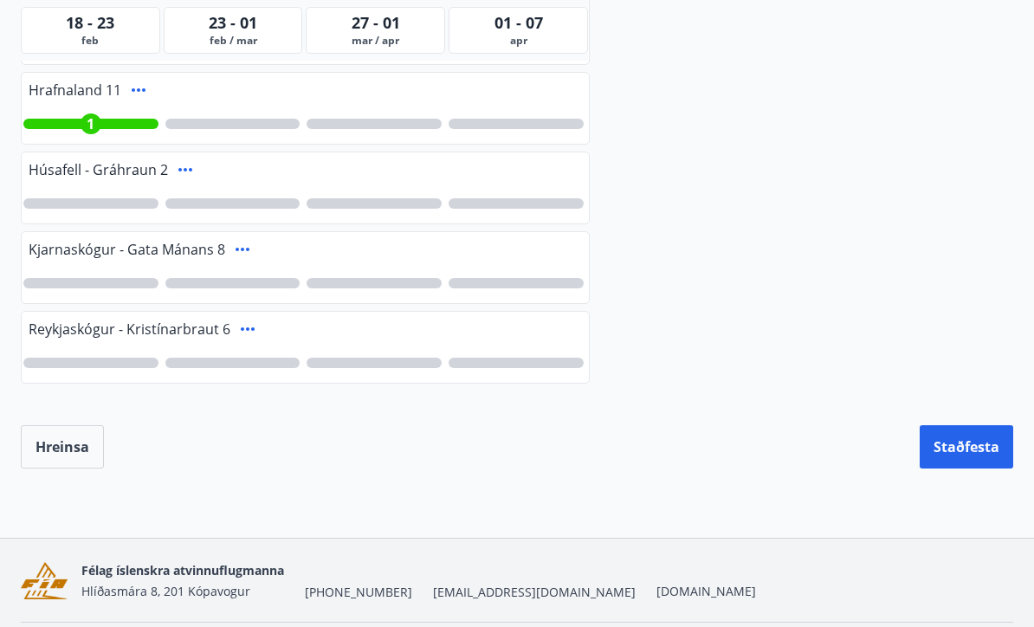
click at [960, 466] on button "Staðfesta" at bounding box center [967, 446] width 94 height 43
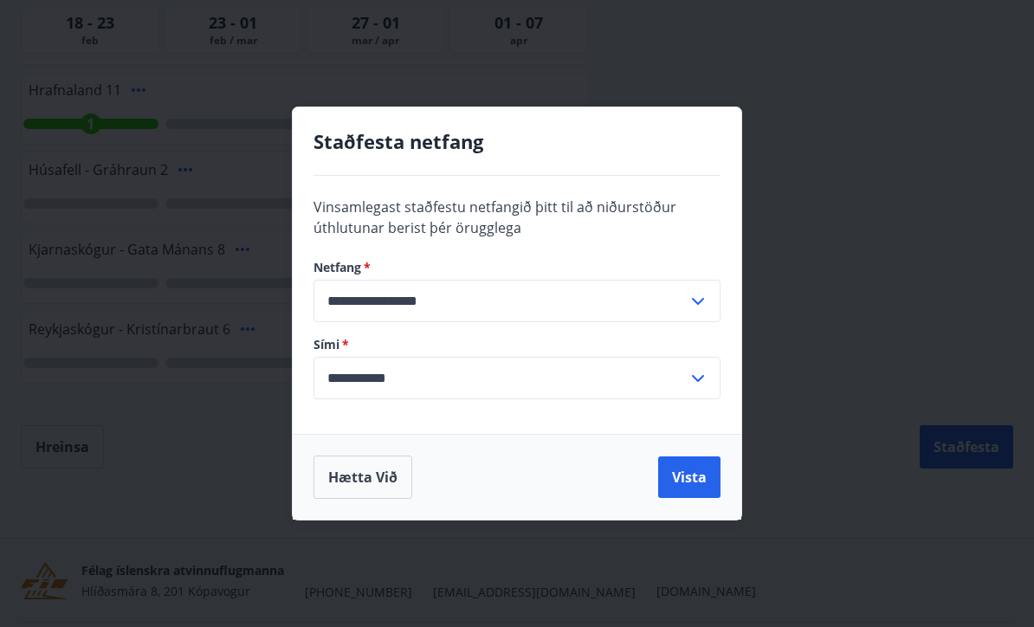
click at [694, 498] on button "Vista" at bounding box center [689, 477] width 62 height 42
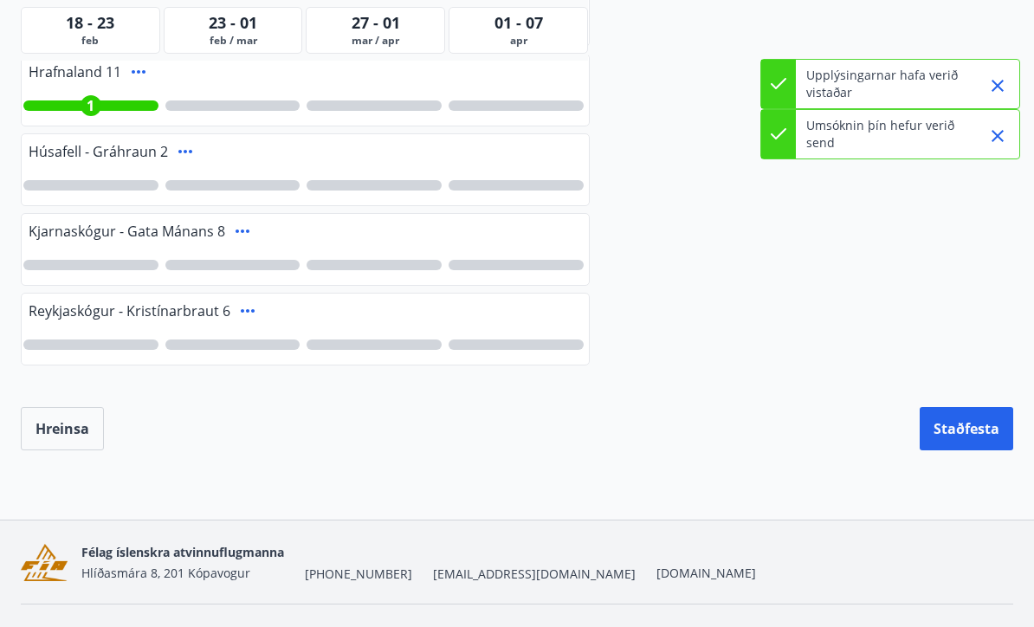
scroll to position [583, 0]
